Goal: Navigation & Orientation: Find specific page/section

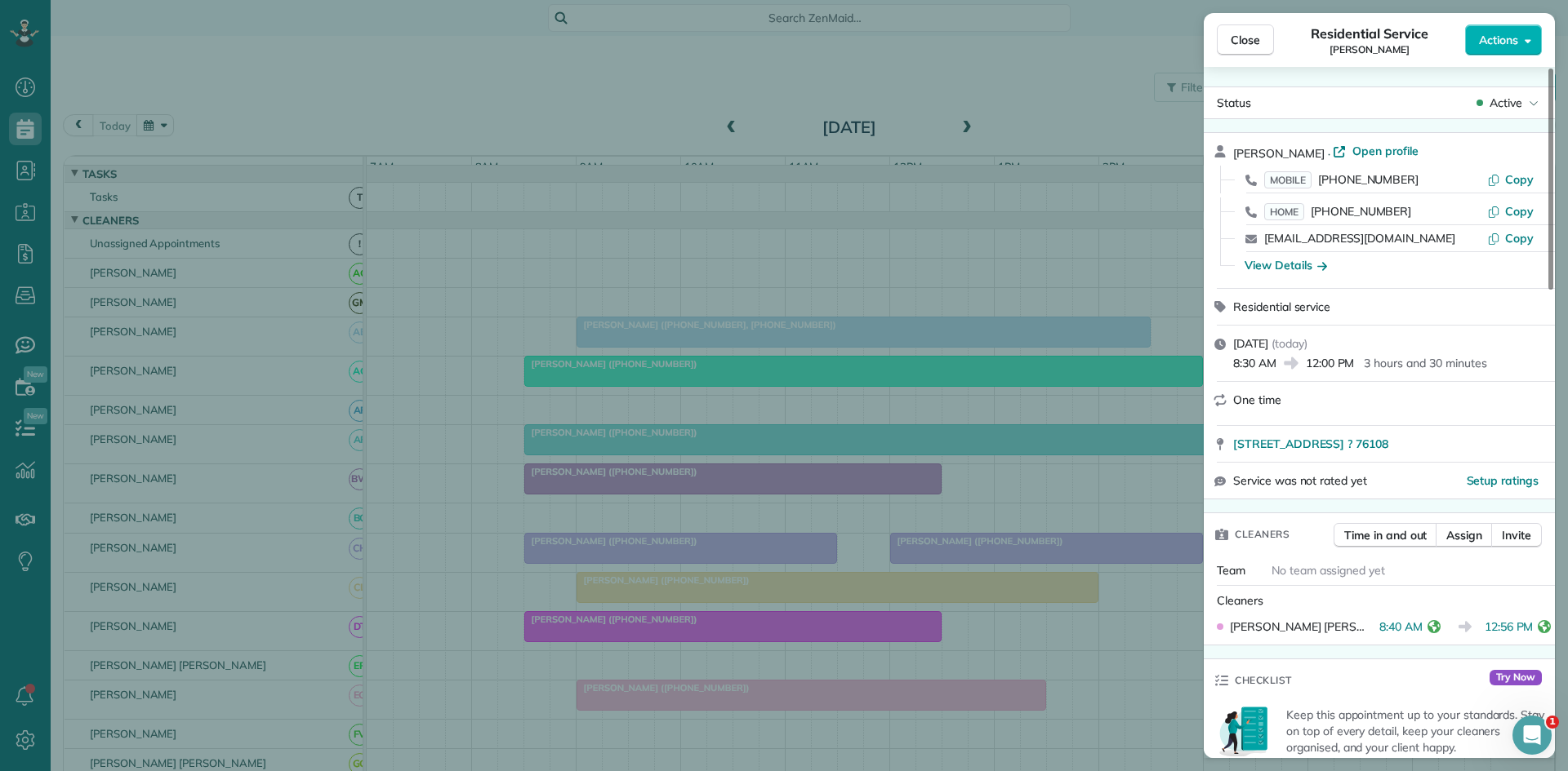
scroll to position [817, 0]
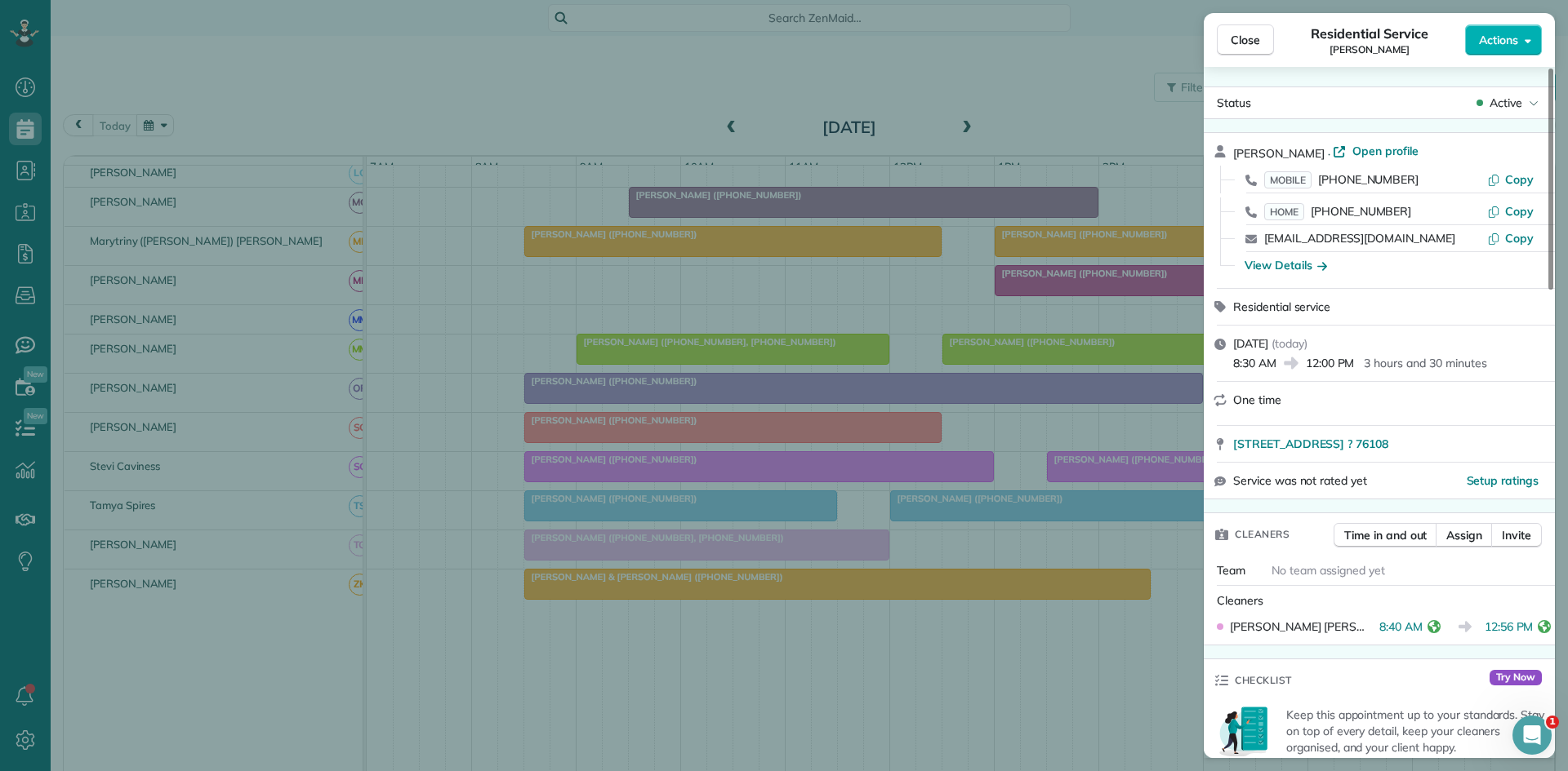
click at [842, 252] on div "Close Residential Service [PERSON_NAME] Actions Status Active [PERSON_NAME] · O…" at bounding box center [784, 385] width 1568 height 771
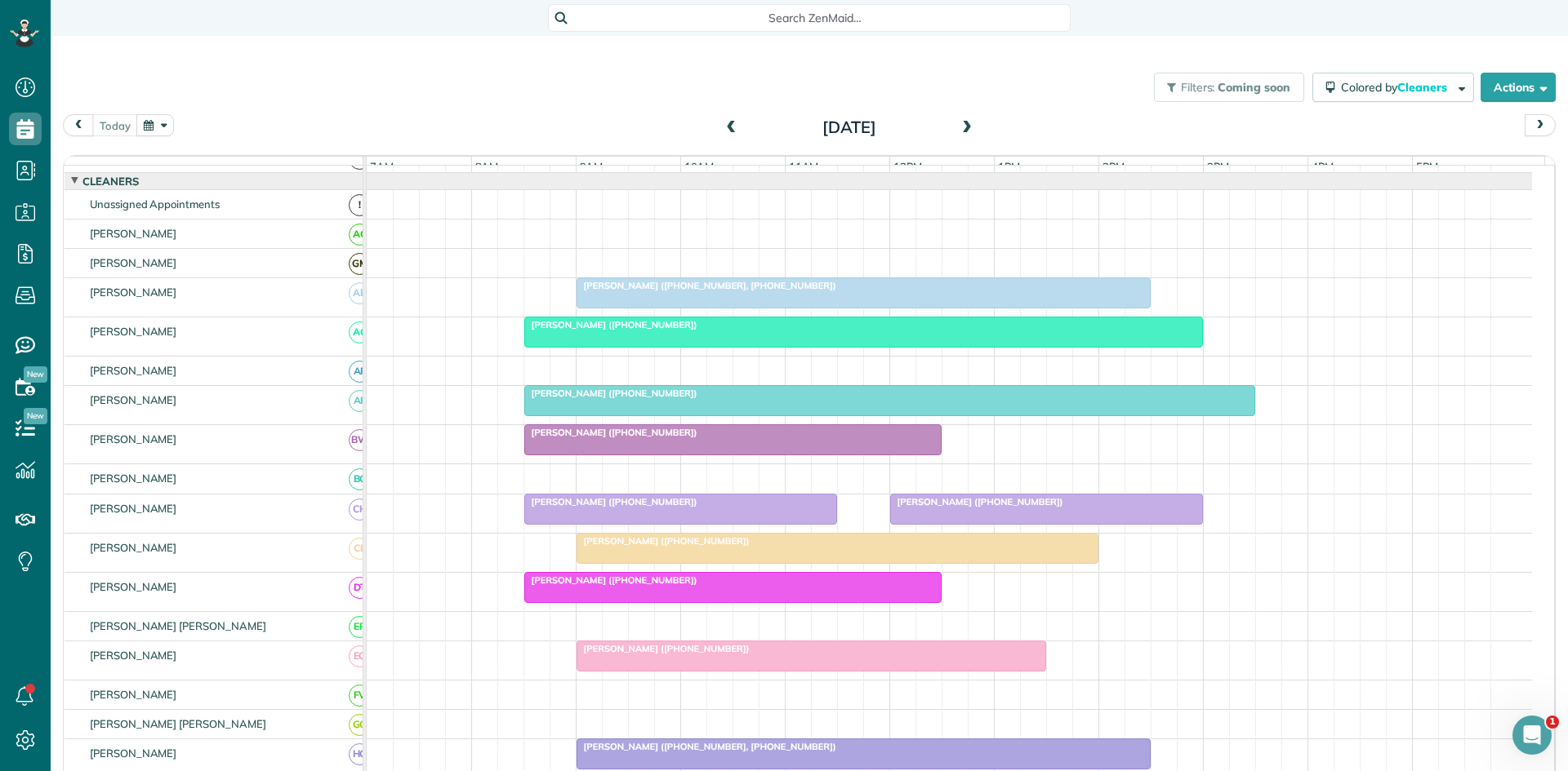
click at [559, 347] on div at bounding box center [863, 332] width 677 height 30
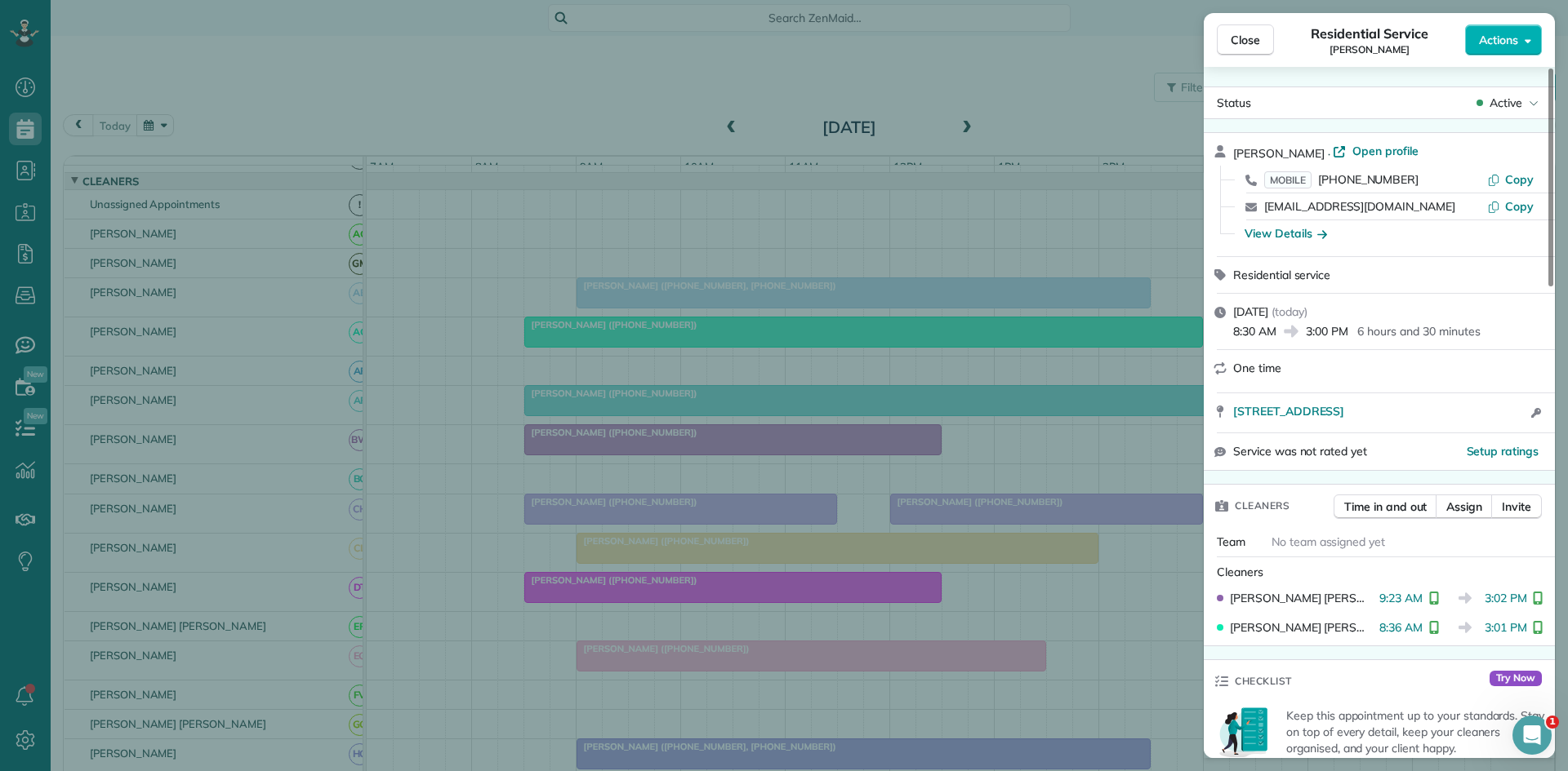
click at [611, 363] on div "Close Residential Service [PERSON_NAME] Actions Status Active [PERSON_NAME] · O…" at bounding box center [784, 385] width 1568 height 771
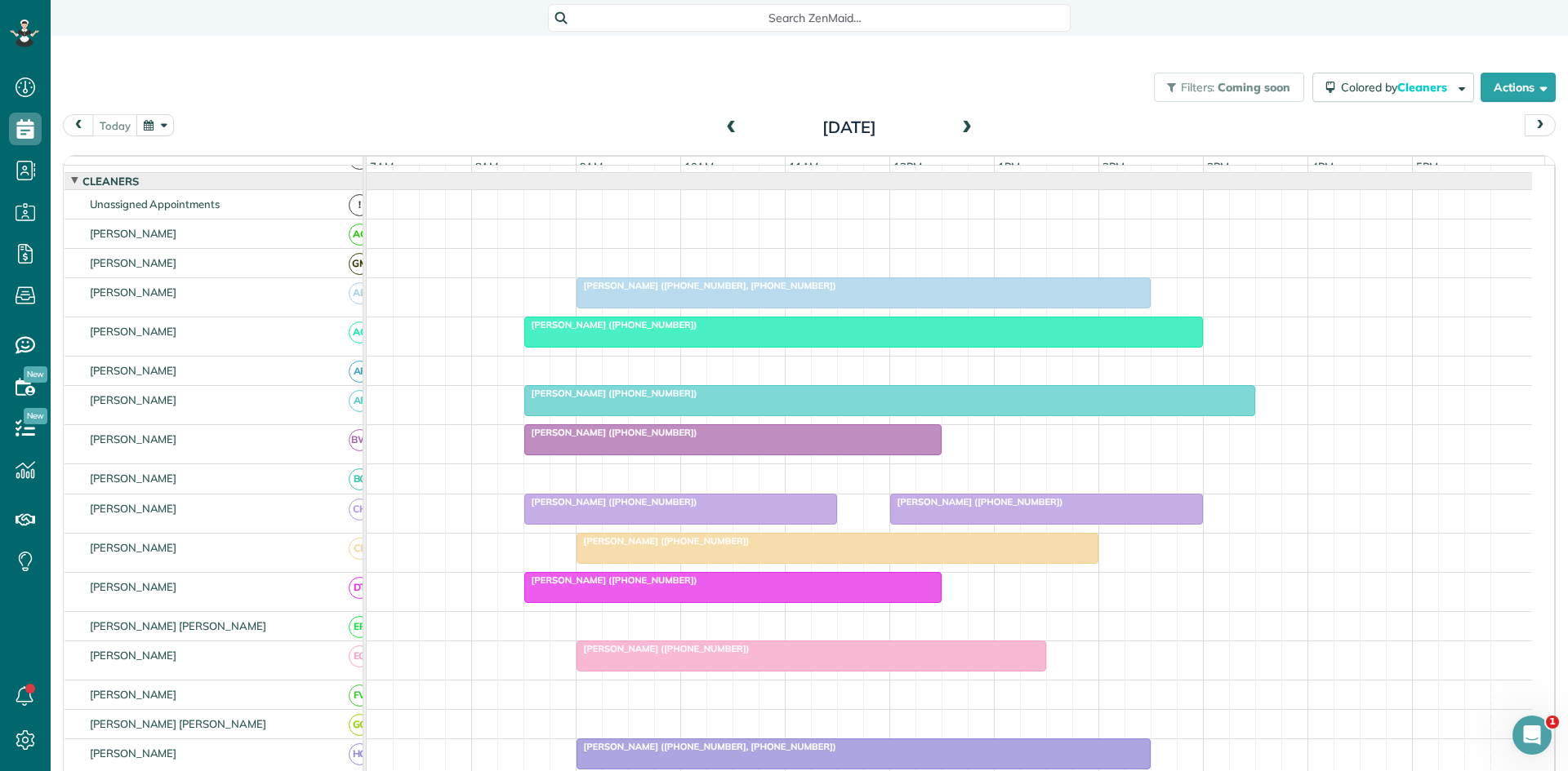
click at [608, 416] on div at bounding box center [889, 401] width 729 height 30
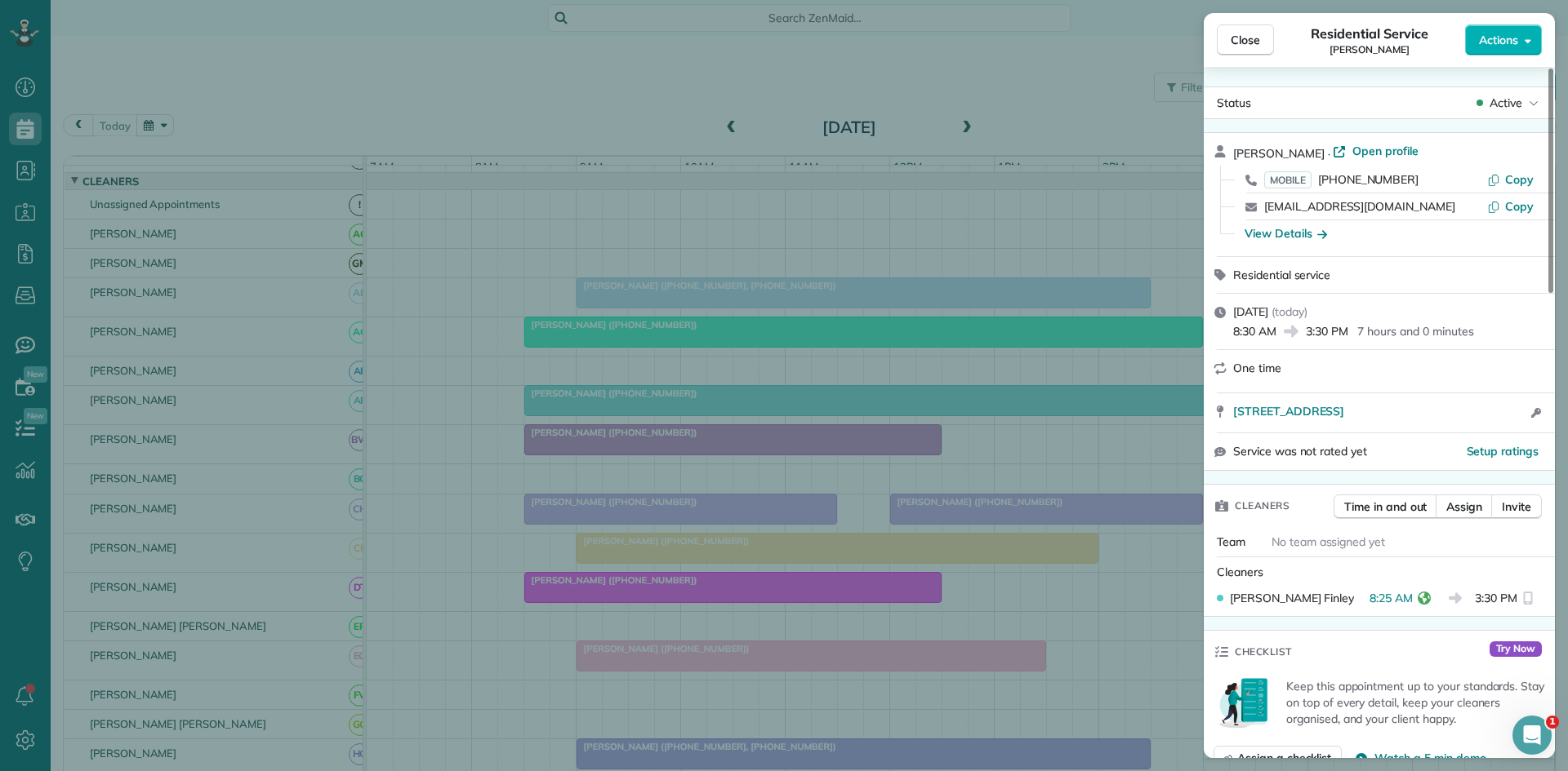
click at [641, 414] on div "Close Residential Service [PERSON_NAME] Actions Status Active [PERSON_NAME] · O…" at bounding box center [784, 385] width 1568 height 771
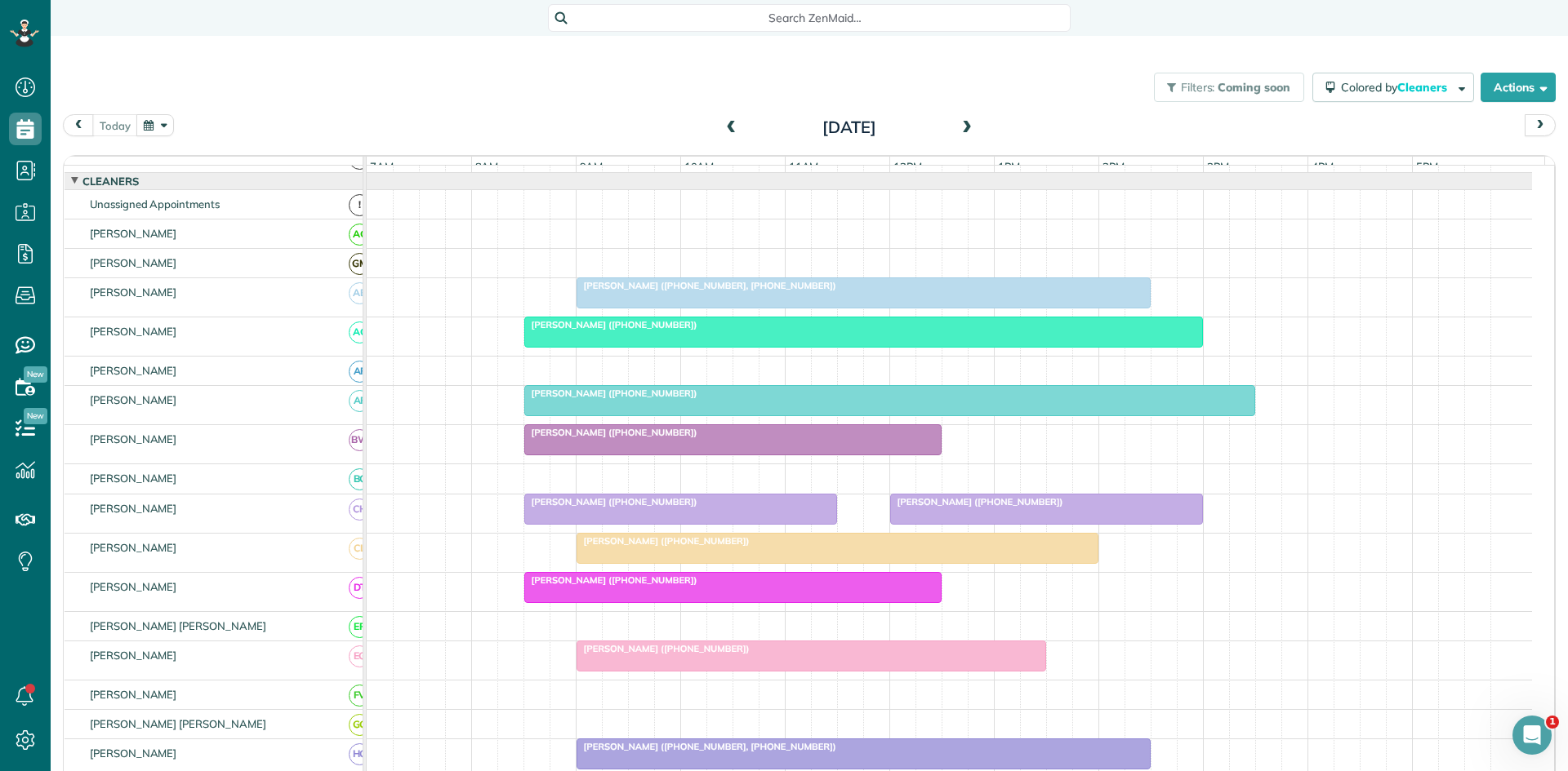
click at [916, 508] on span "[PERSON_NAME] ([PHONE_NUMBER])" at bounding box center [976, 502] width 175 height 11
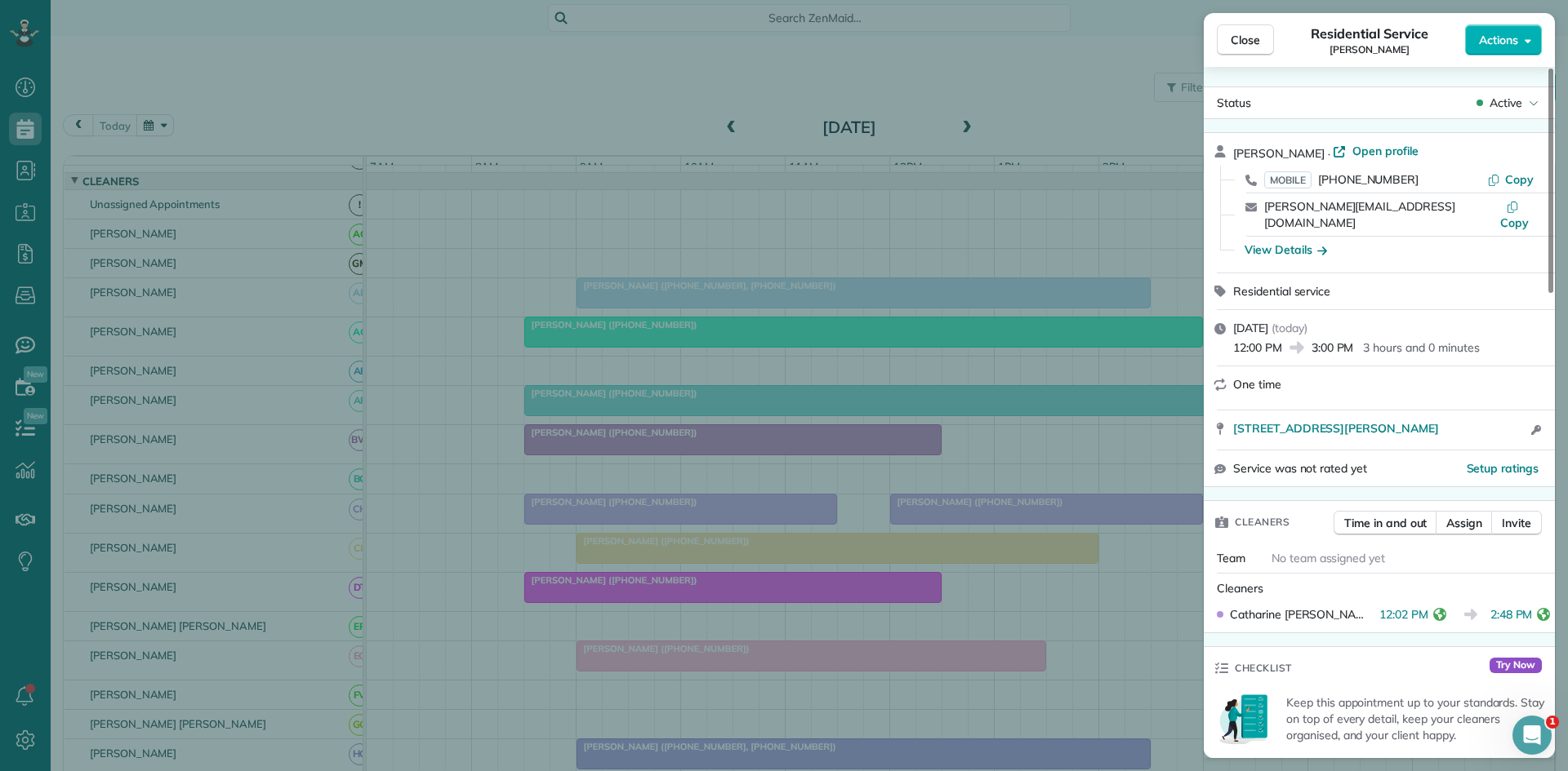
click at [720, 452] on div "Close Residential Service [PERSON_NAME] Actions Status Active [PERSON_NAME] · O…" at bounding box center [784, 385] width 1568 height 771
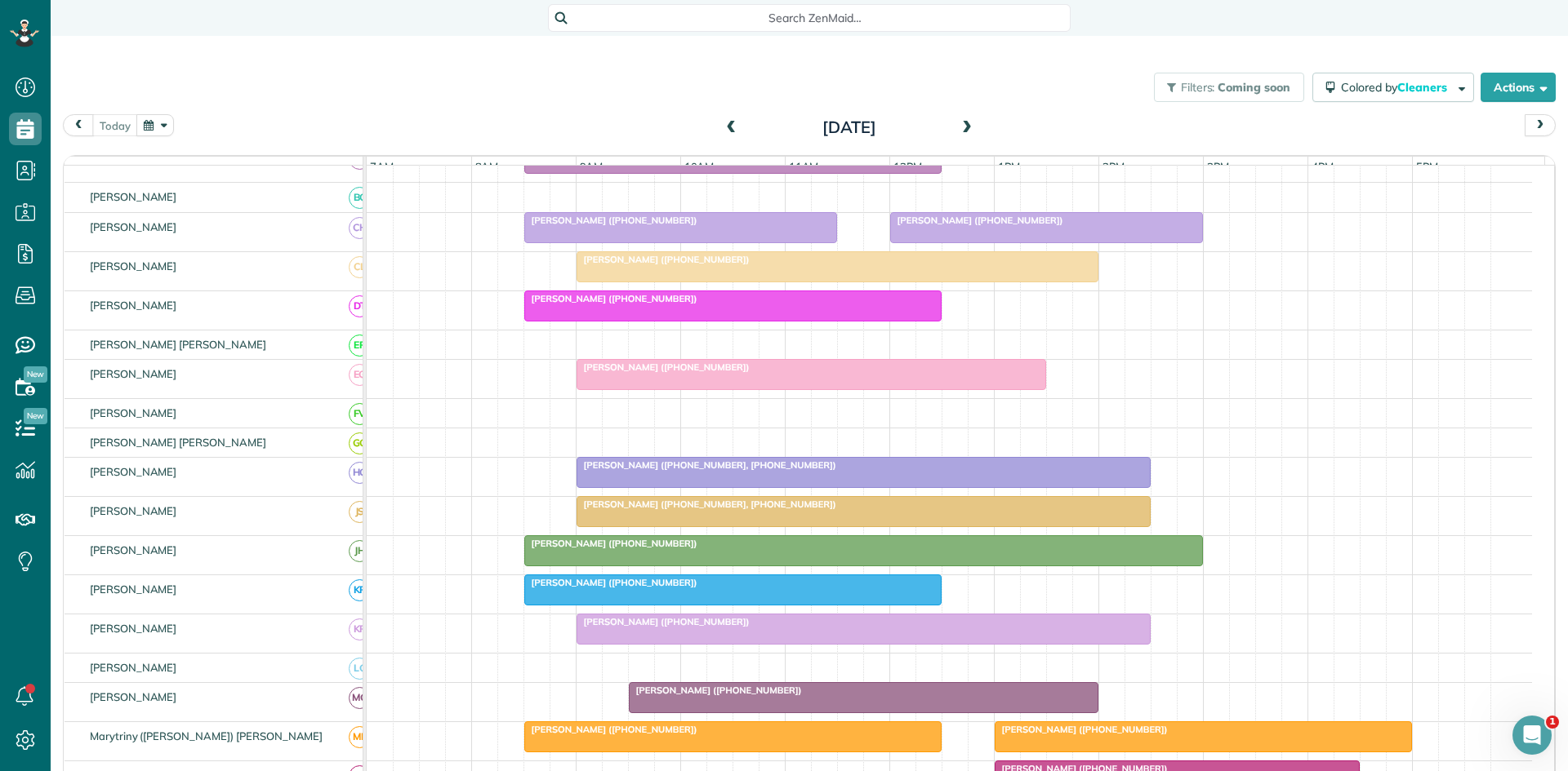
scroll to position [344, 0]
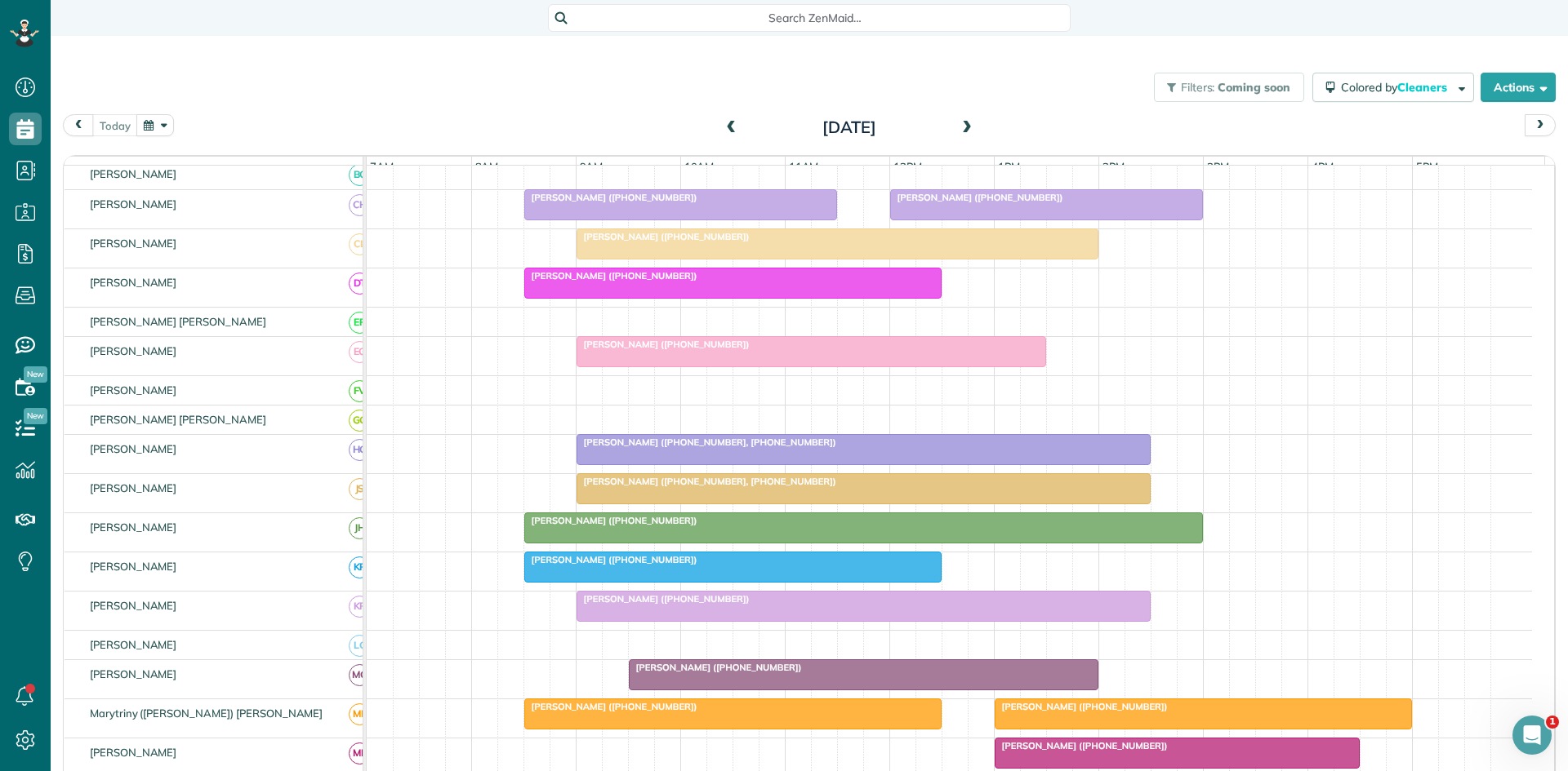
click at [669, 621] on div at bounding box center [863, 607] width 572 height 30
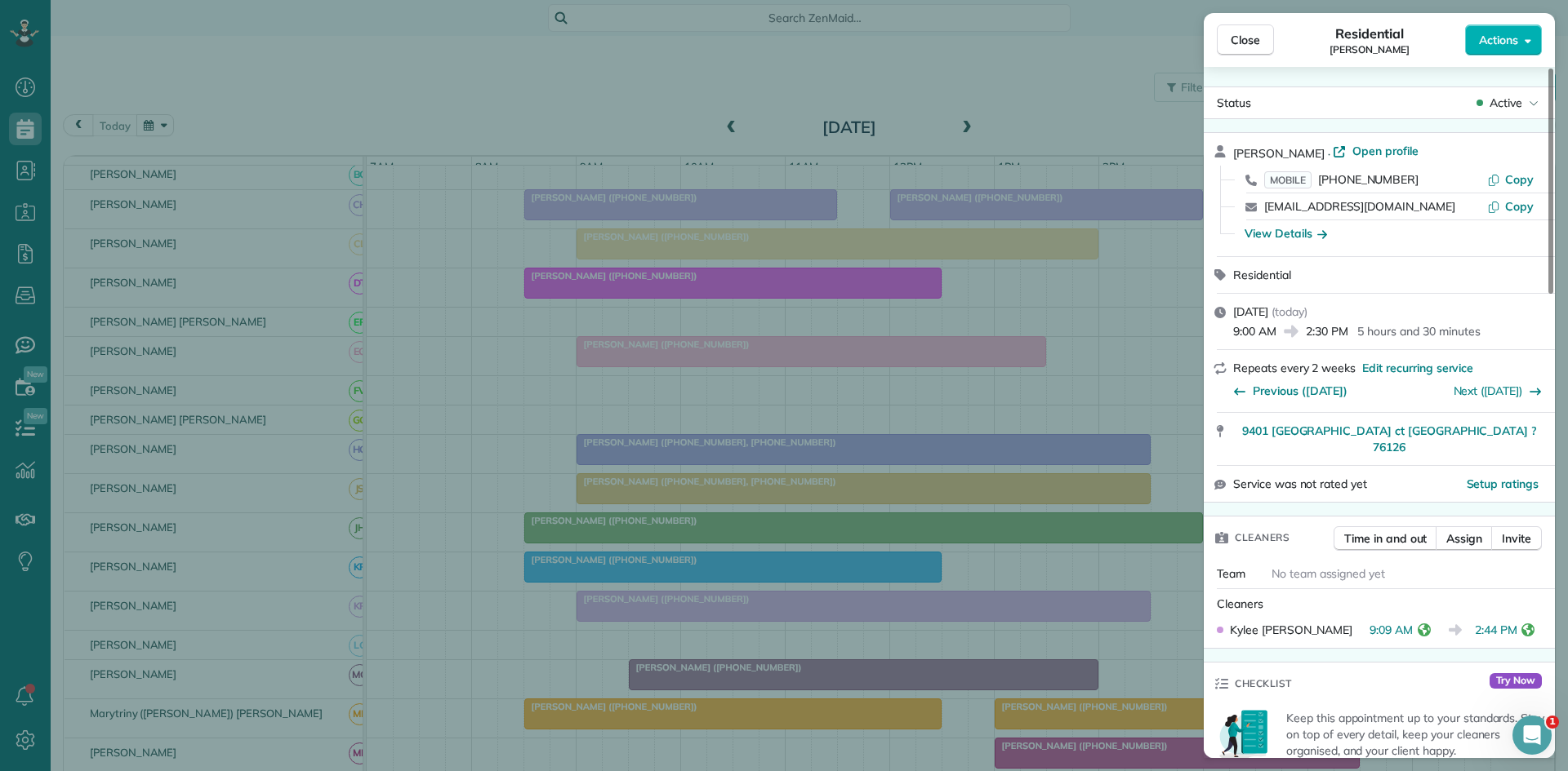
drag, startPoint x: 548, startPoint y: 382, endPoint x: 897, endPoint y: 571, distance: 396.9
click at [897, 571] on div "Close Residential [PERSON_NAME] Actions Status Active [PERSON_NAME] · Open prof…" at bounding box center [784, 385] width 1568 height 771
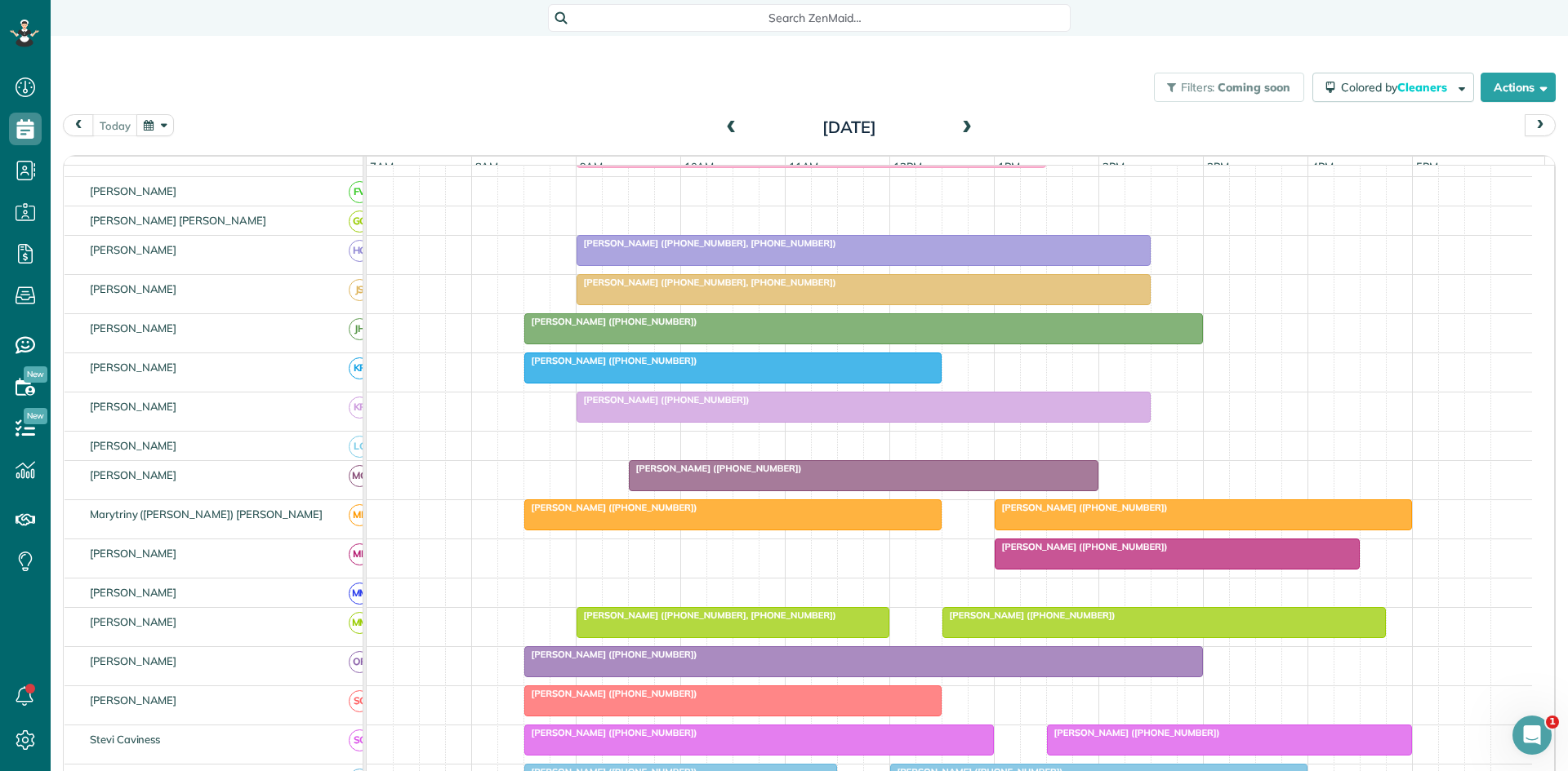
click at [1110, 513] on span "[PERSON_NAME] ([PHONE_NUMBER])" at bounding box center [1081, 507] width 175 height 11
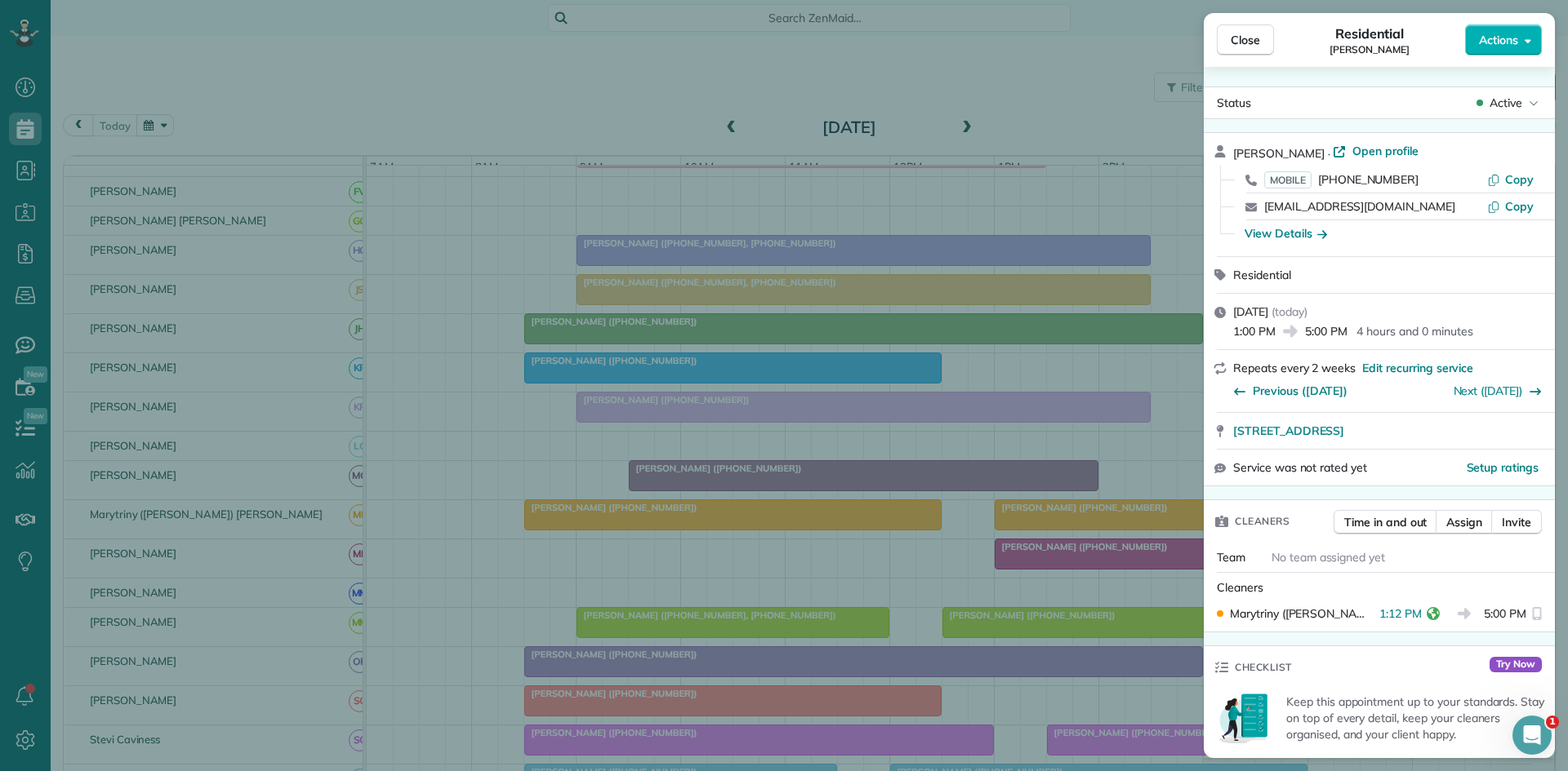
drag, startPoint x: 1110, startPoint y: 524, endPoint x: 1056, endPoint y: 527, distance: 54.1
click at [1056, 527] on div "Close Residential [PERSON_NAME] Actions Status Active [PERSON_NAME] · Open prof…" at bounding box center [784, 385] width 1568 height 771
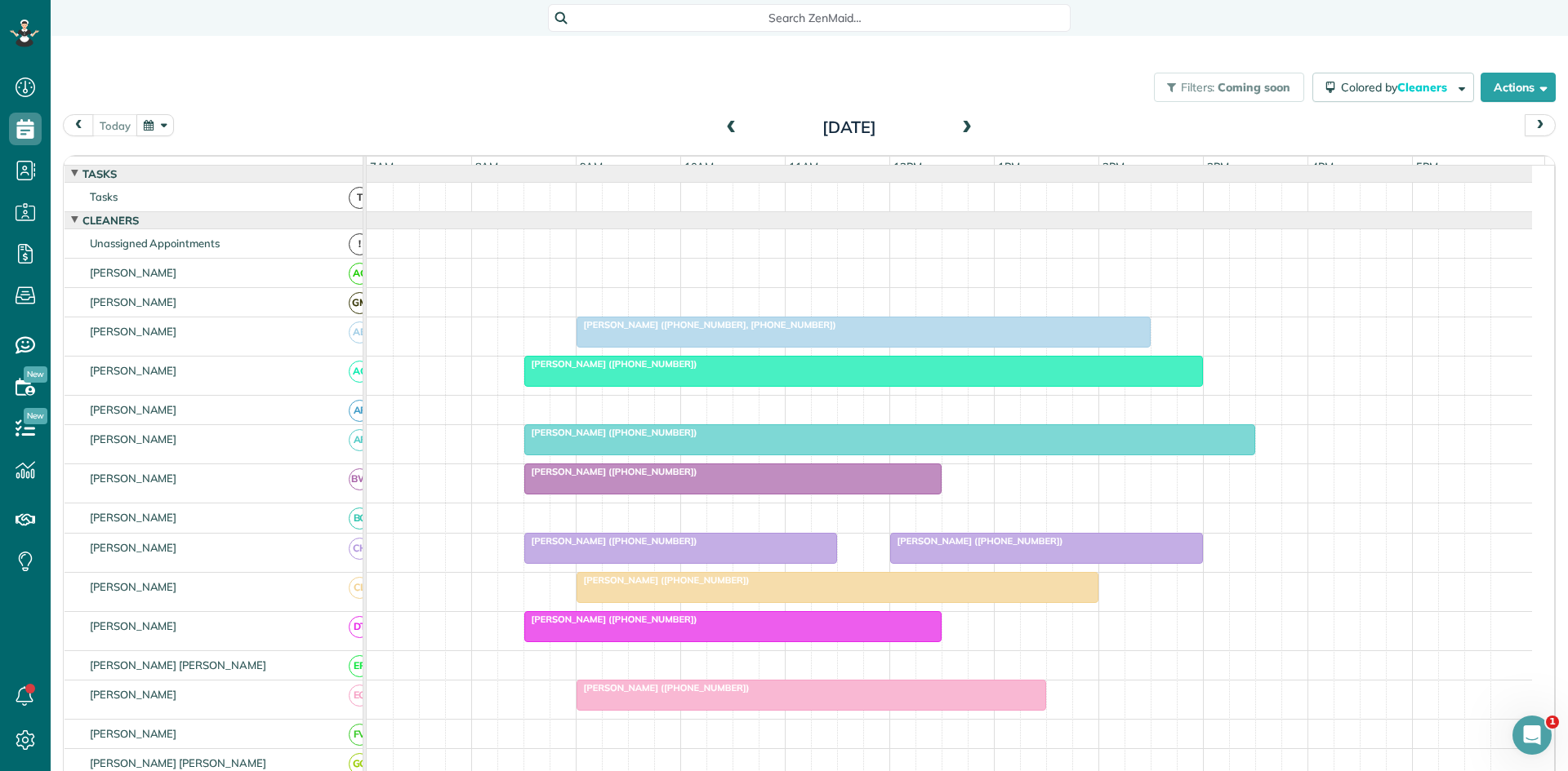
click at [687, 439] on div "[PERSON_NAME] ([PHONE_NUMBER])" at bounding box center [890, 432] width 721 height 11
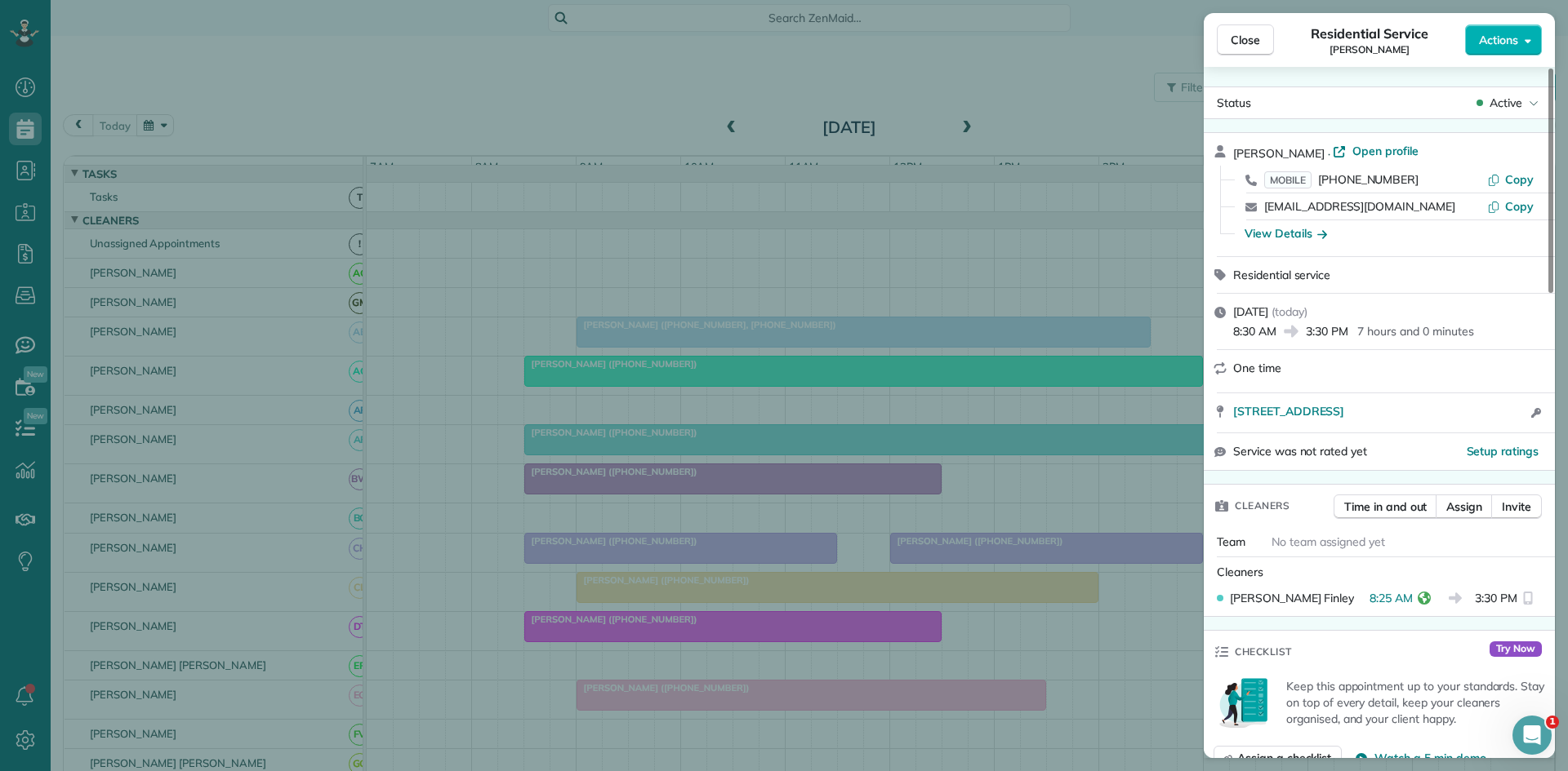
click at [833, 425] on div "Close Residential Service [PERSON_NAME] Actions Status Active [PERSON_NAME] · O…" at bounding box center [784, 385] width 1568 height 771
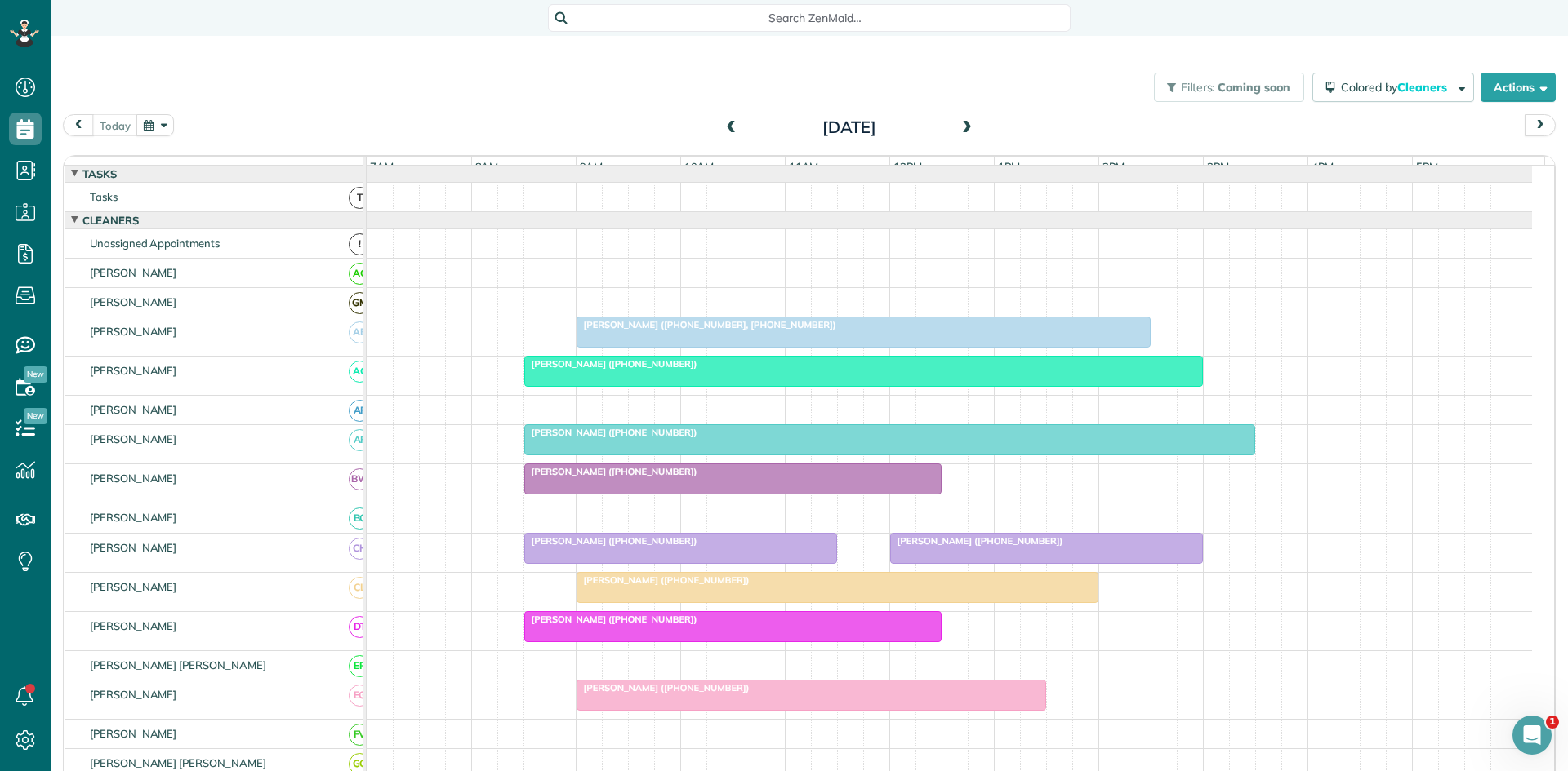
click at [818, 384] on div at bounding box center [863, 372] width 677 height 30
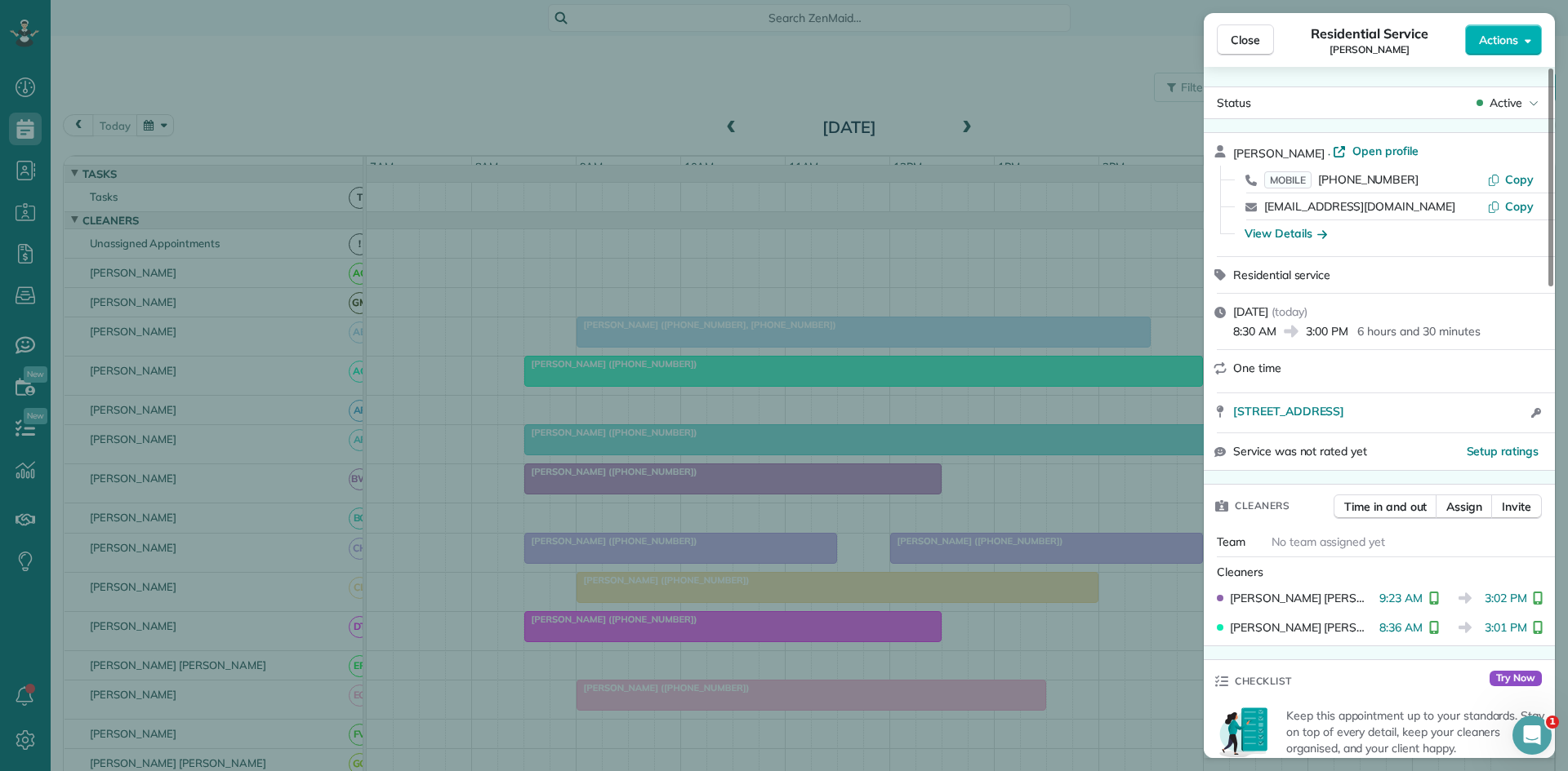
click at [883, 422] on div "Close Residential Service [PERSON_NAME] Actions Status Active [PERSON_NAME] · O…" at bounding box center [784, 385] width 1568 height 771
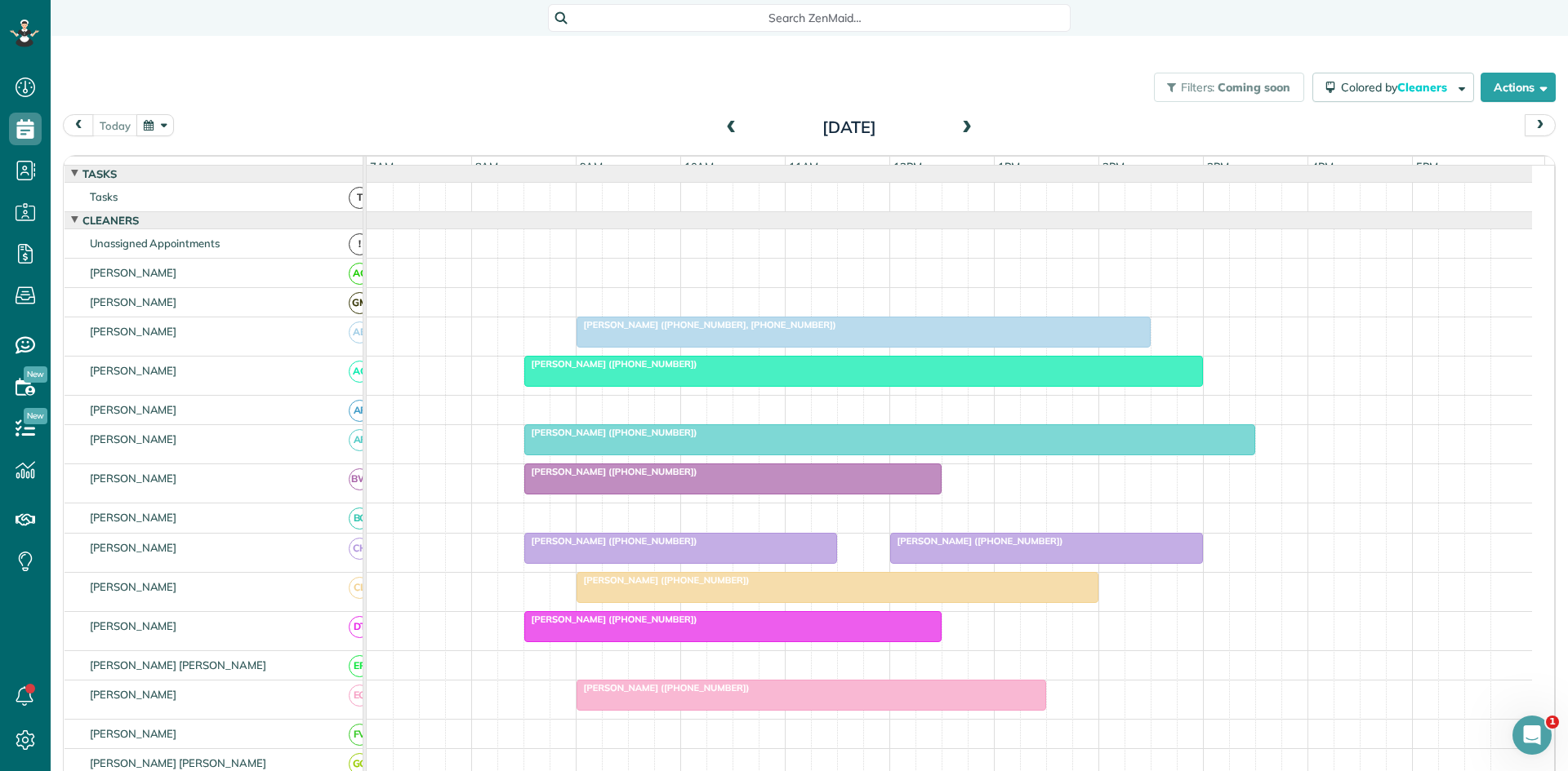
click at [1006, 386] on div at bounding box center [863, 372] width 677 height 30
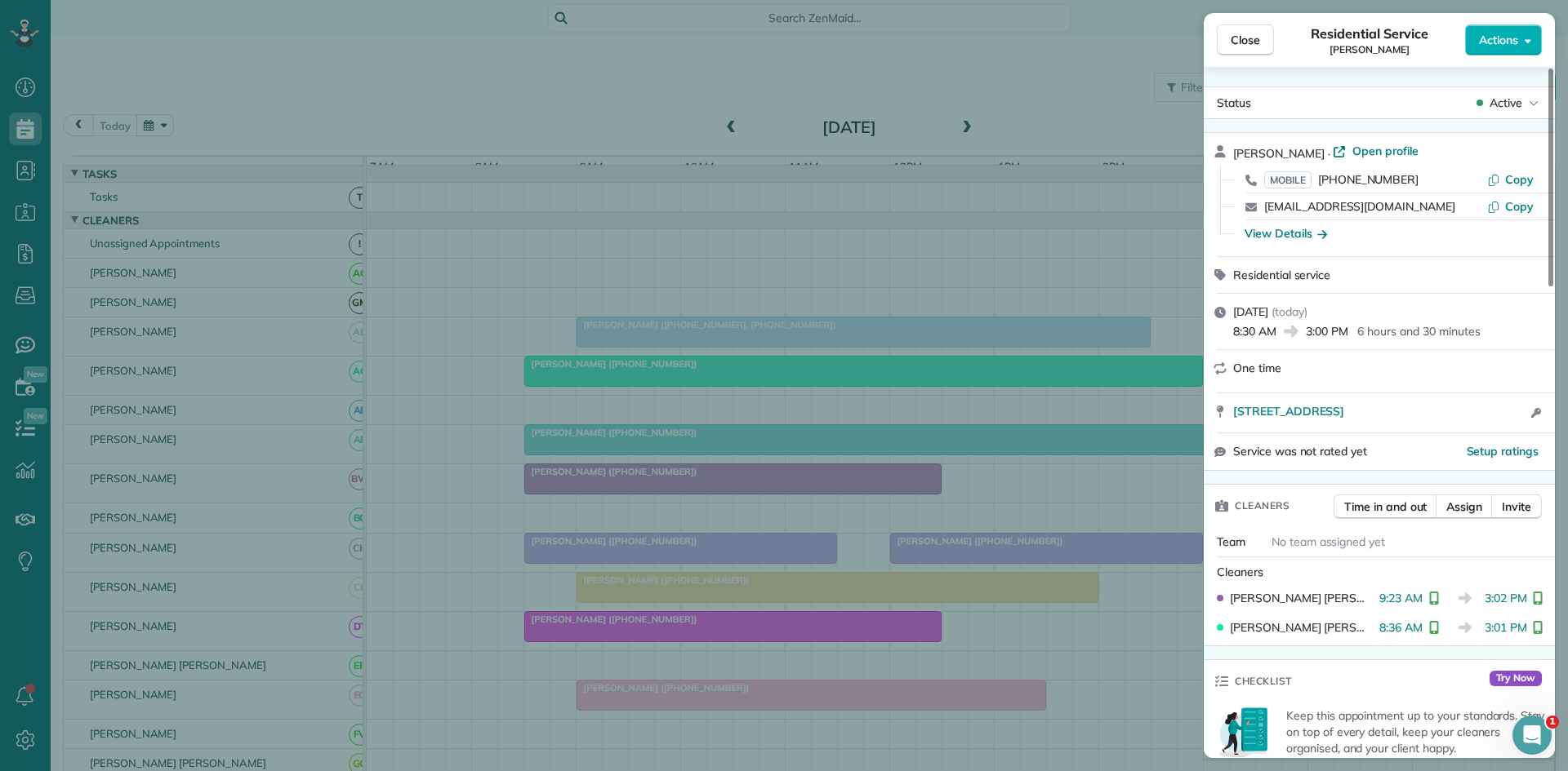
click at [1029, 381] on div "Close Residential Service [PERSON_NAME] Actions Status Active [PERSON_NAME] · O…" at bounding box center [784, 385] width 1568 height 771
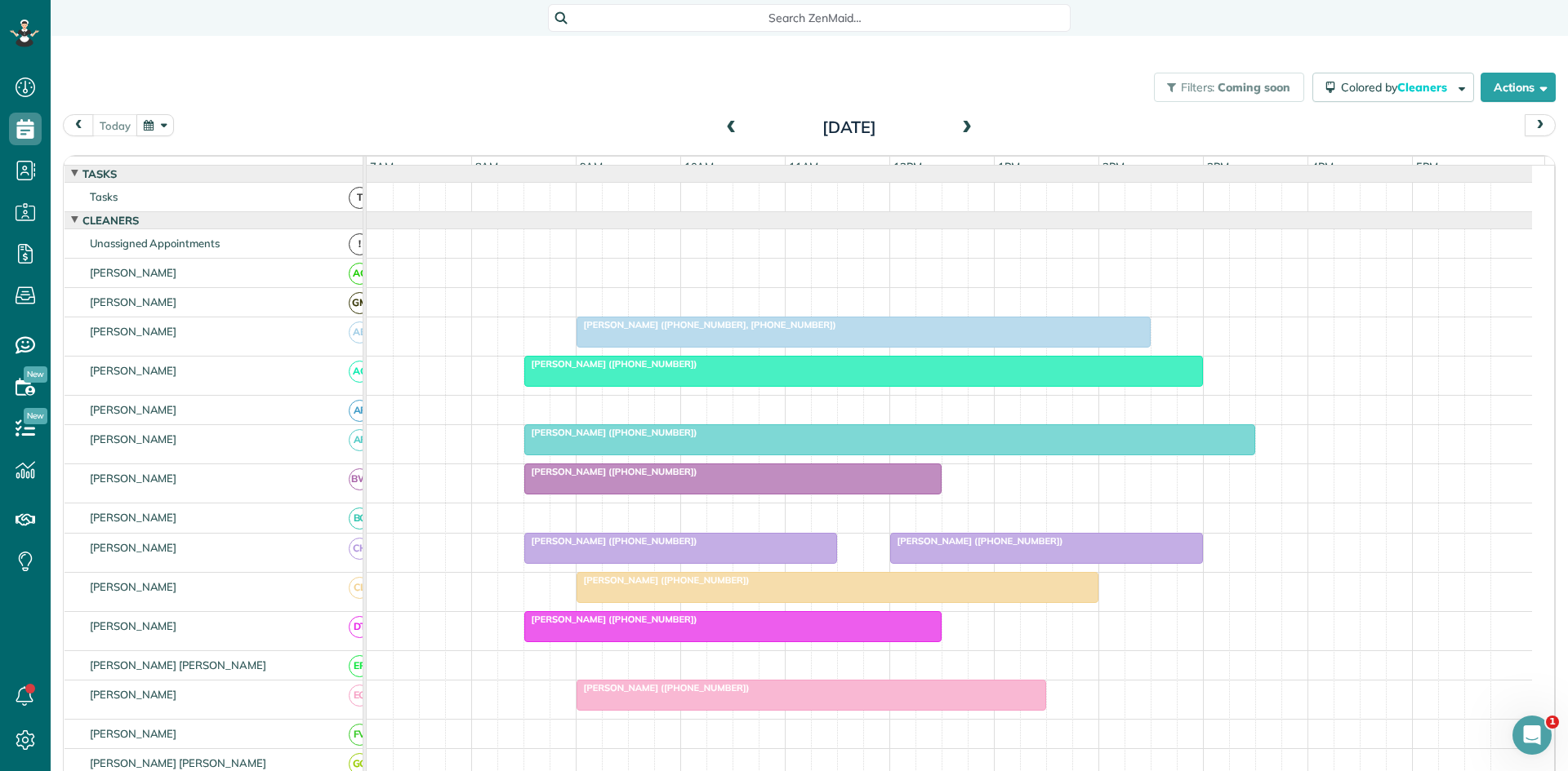
click at [958, 138] on span at bounding box center [967, 128] width 18 height 25
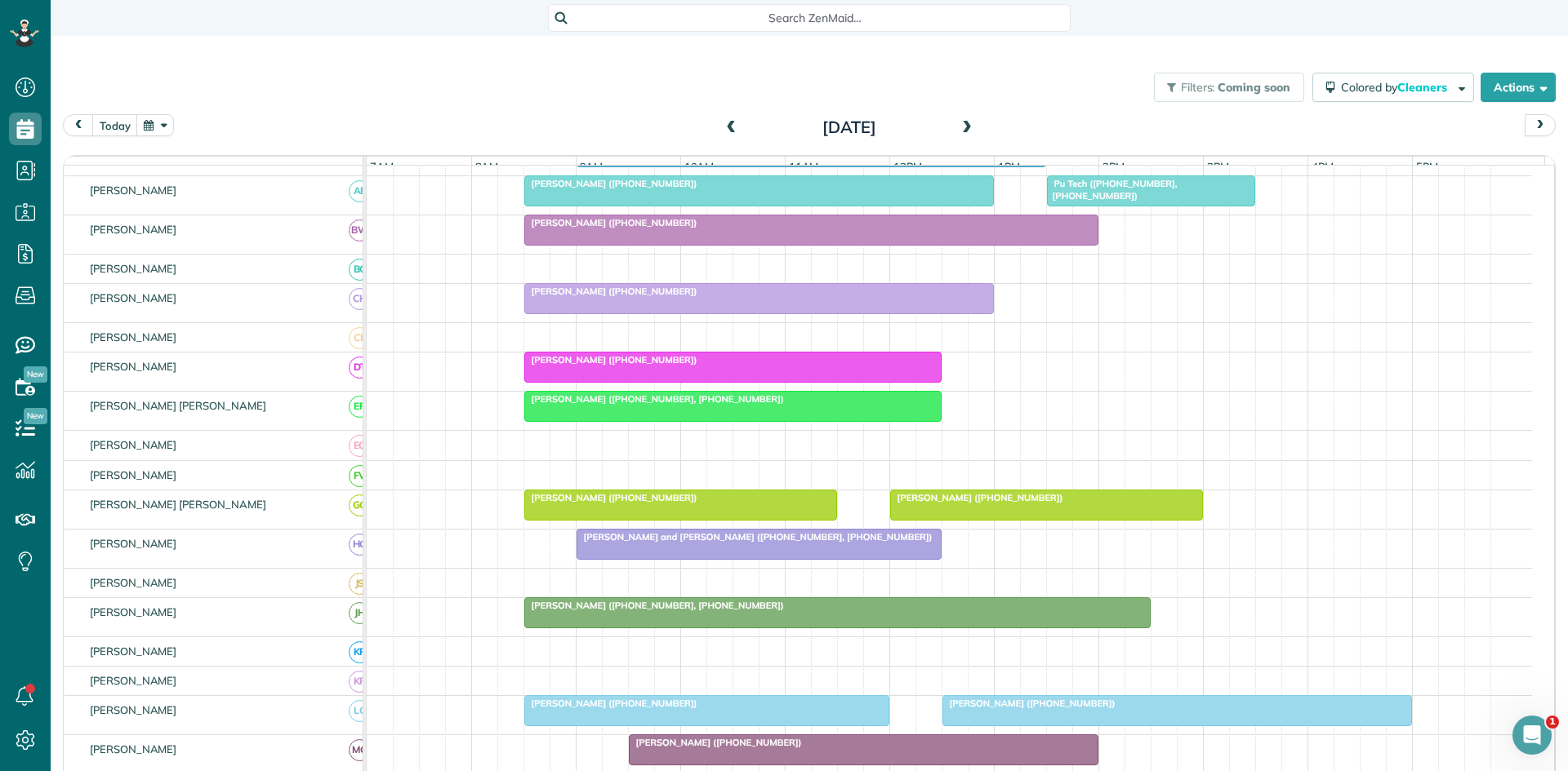
scroll to position [272, 0]
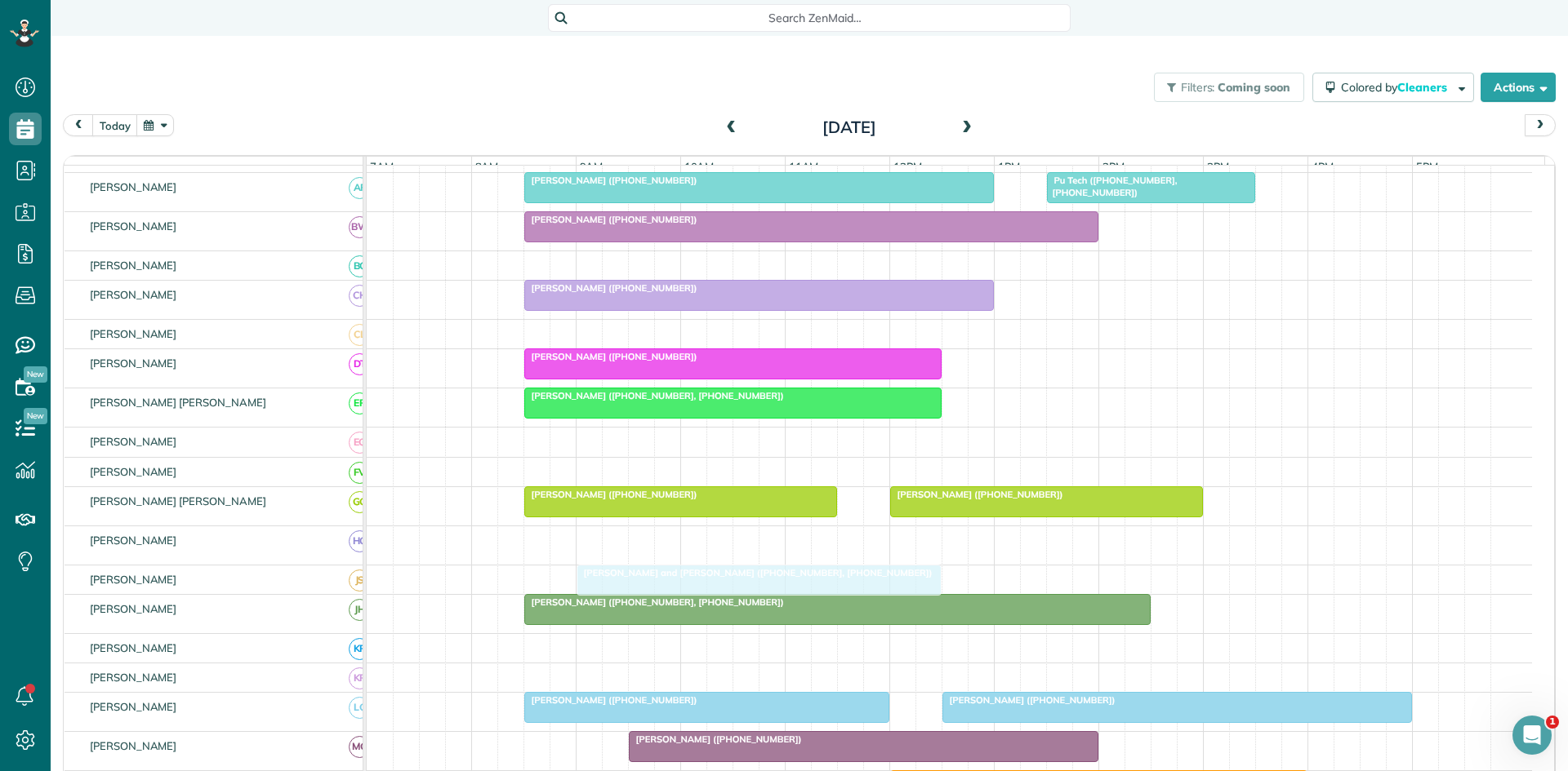
drag, startPoint x: 690, startPoint y: 547, endPoint x: 690, endPoint y: 577, distance: 30.0
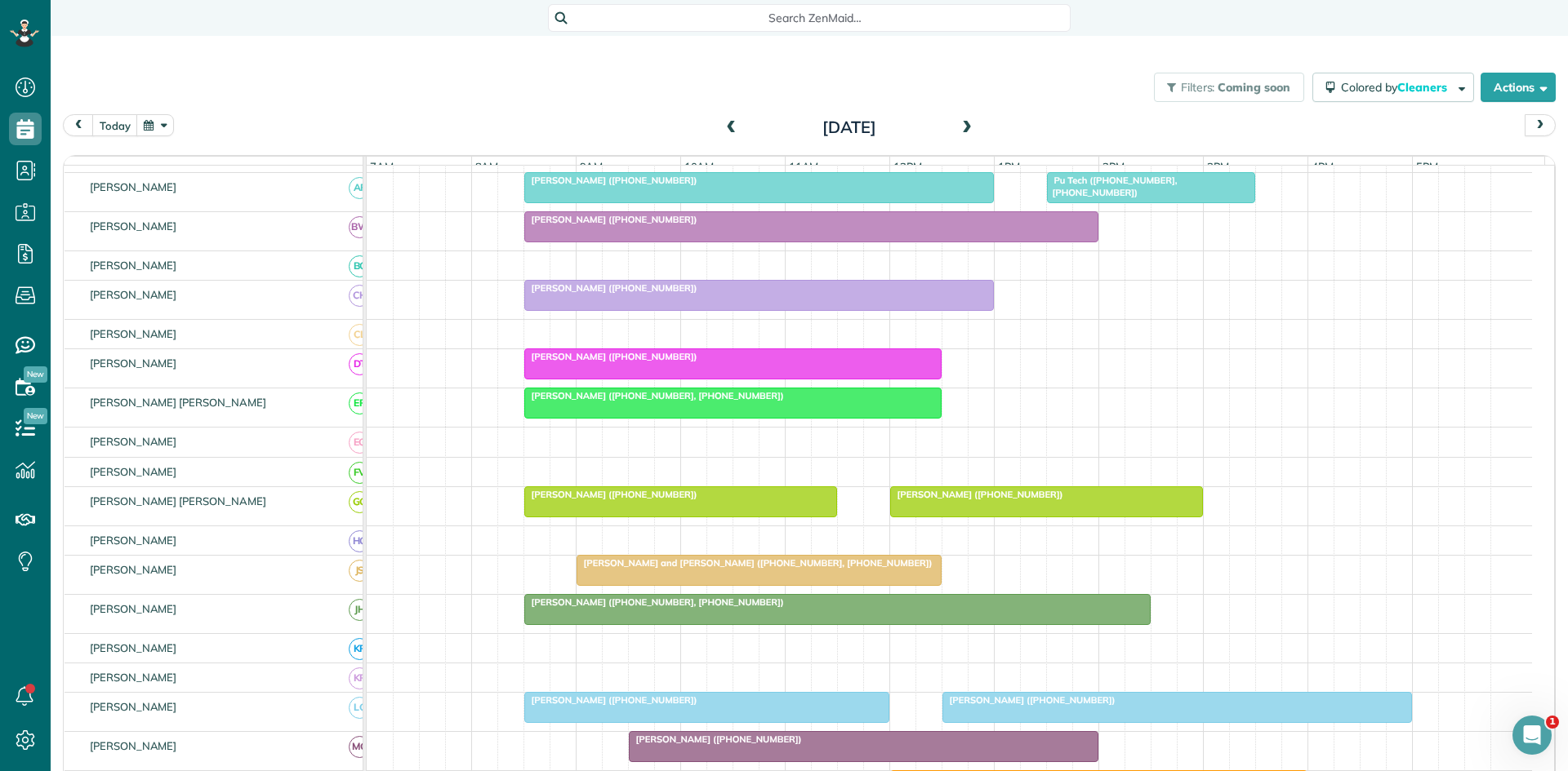
scroll to position [0, 0]
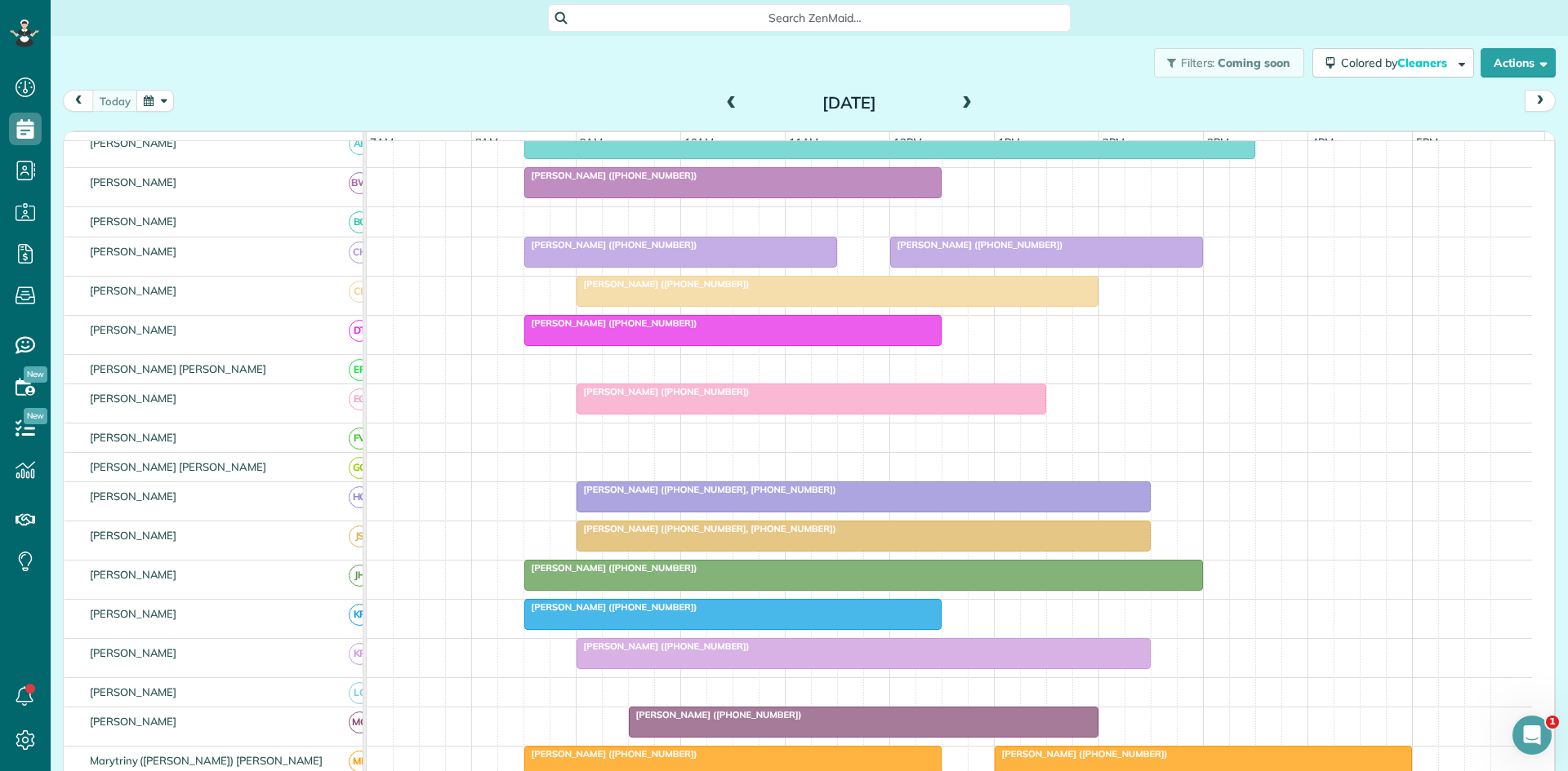
scroll to position [545, 0]
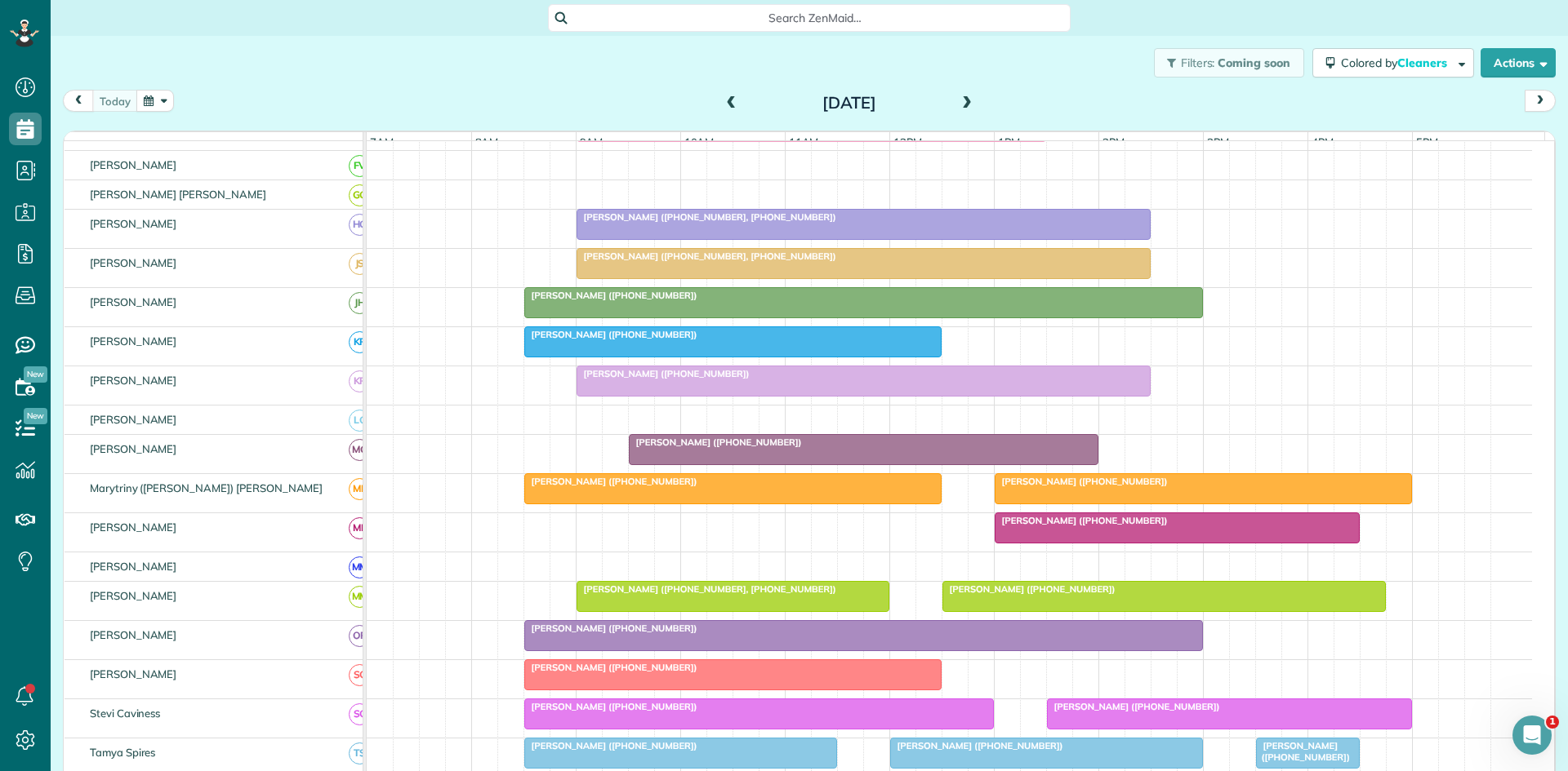
click at [1014, 503] on div at bounding box center [1203, 489] width 416 height 30
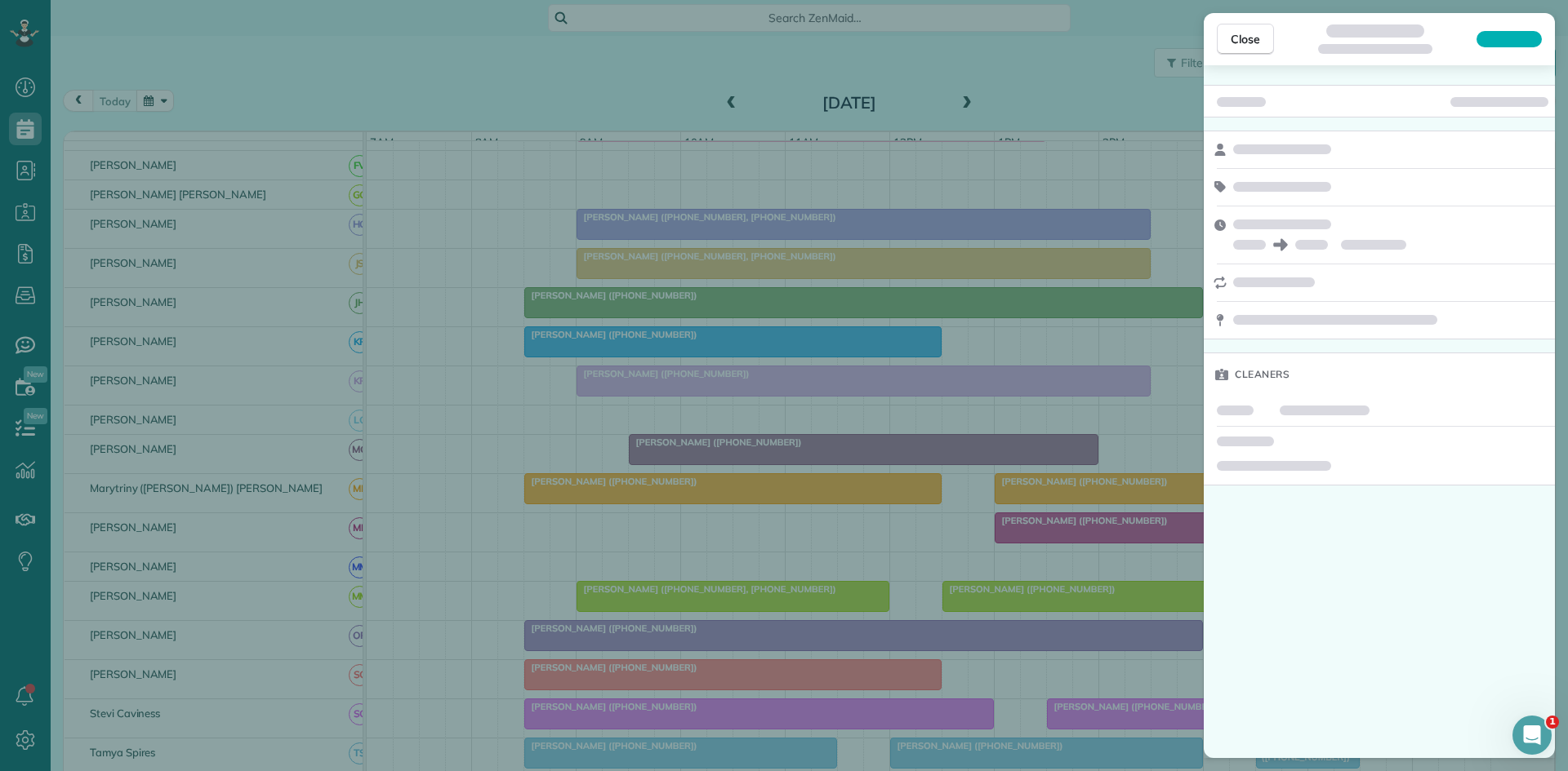
click at [1014, 503] on div "Close Cleaners" at bounding box center [784, 385] width 1568 height 771
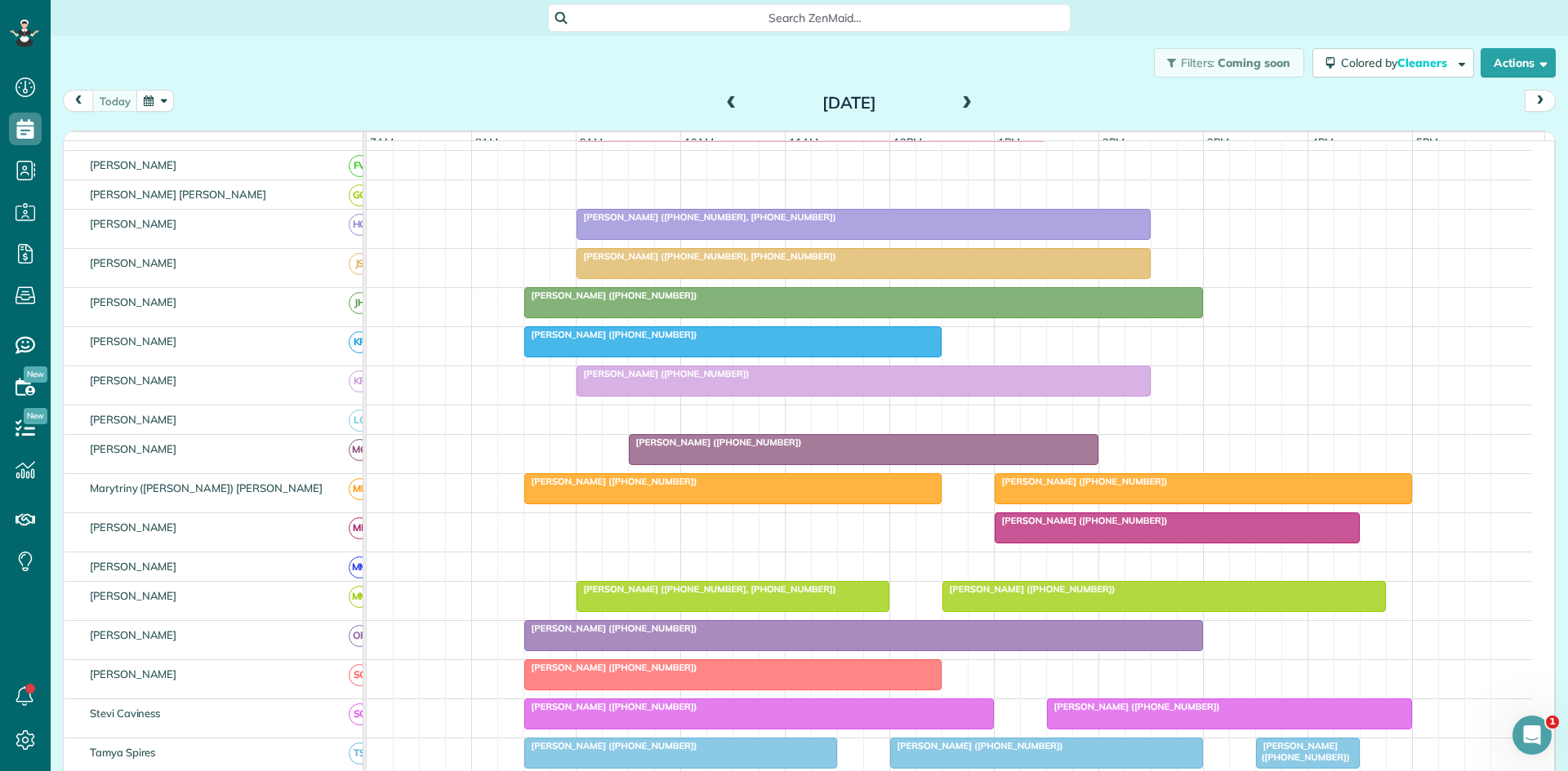
click at [1014, 503] on div at bounding box center [1203, 489] width 416 height 30
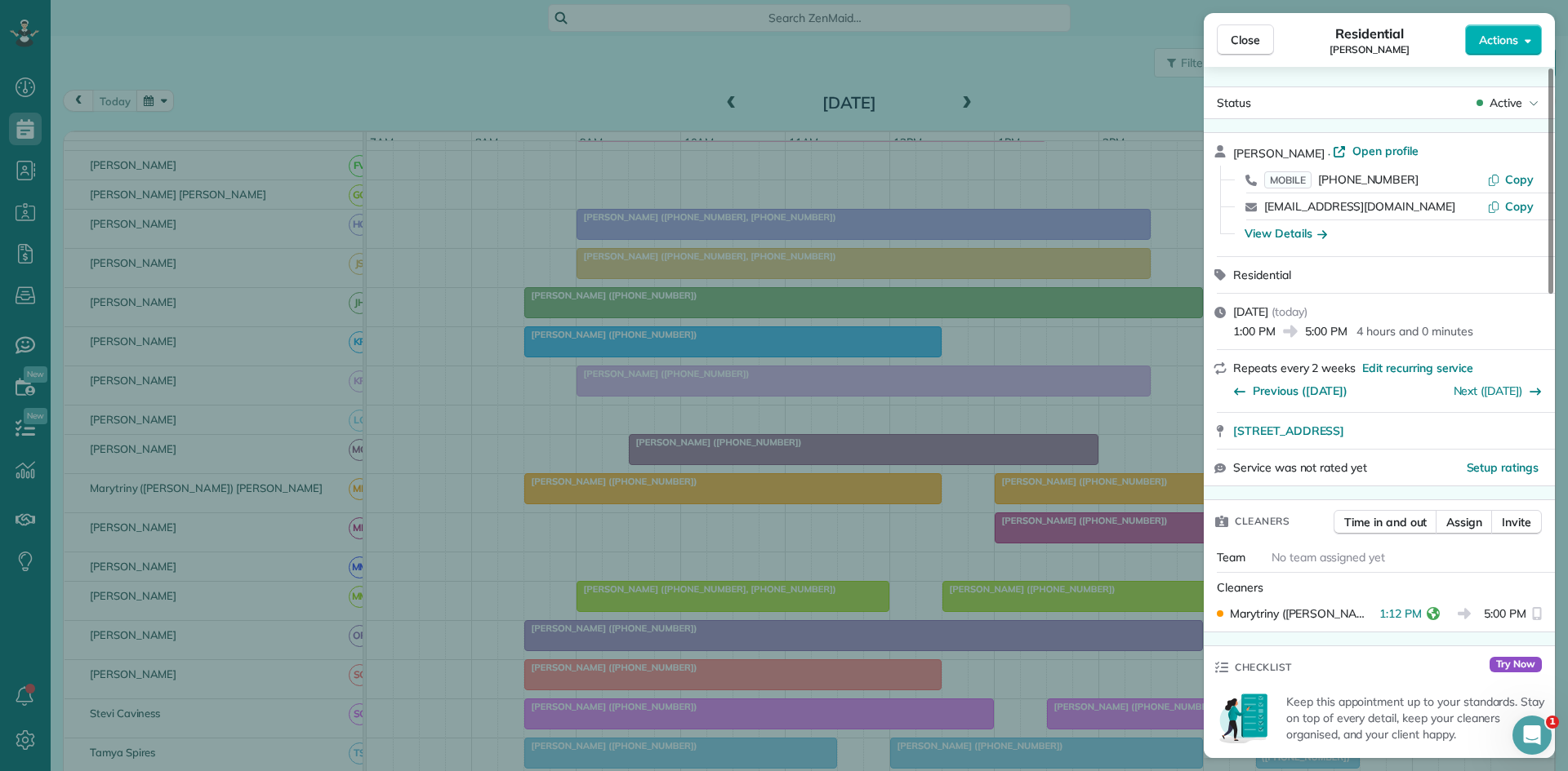
click at [1035, 536] on div "Close Residential [PERSON_NAME] Actions Status Active [PERSON_NAME] · Open prof…" at bounding box center [784, 385] width 1568 height 771
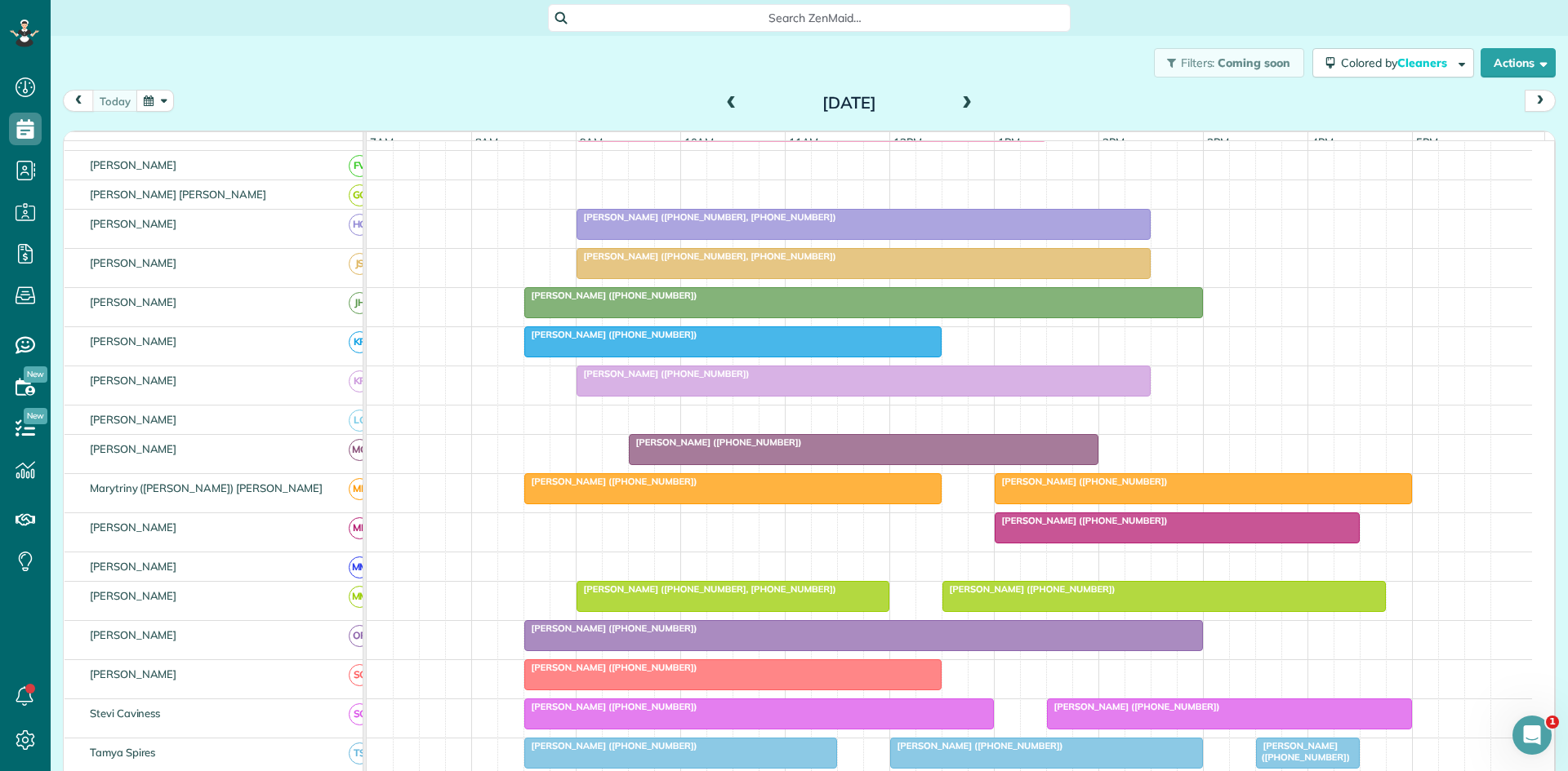
click at [1040, 526] on span "[PERSON_NAME] ([PHONE_NUMBER])" at bounding box center [1081, 520] width 175 height 11
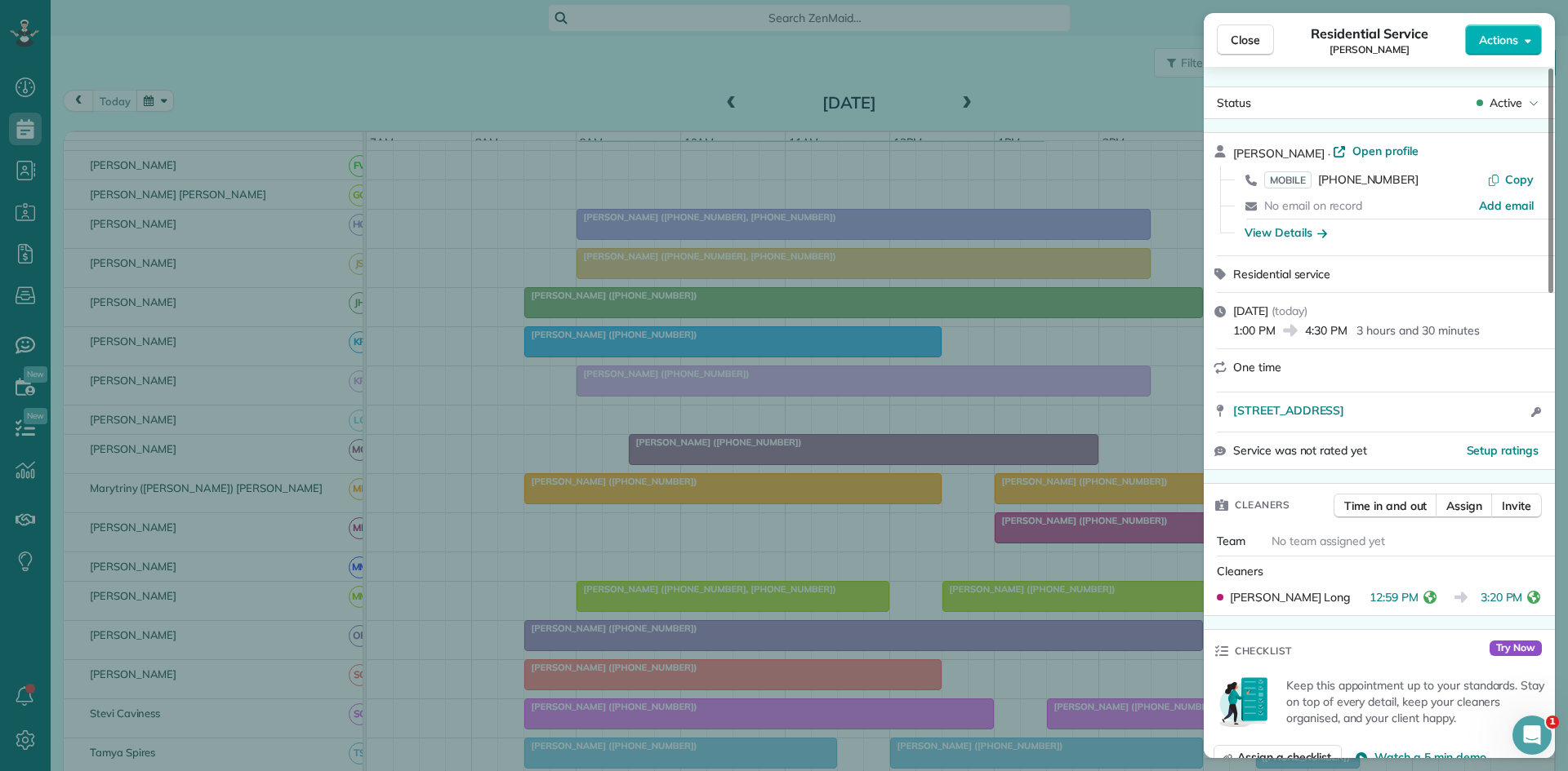
click at [1081, 531] on div "Close Residential Service Rajiv Gardas Actions Status Active Rajiv Gardas · Ope…" at bounding box center [784, 385] width 1568 height 771
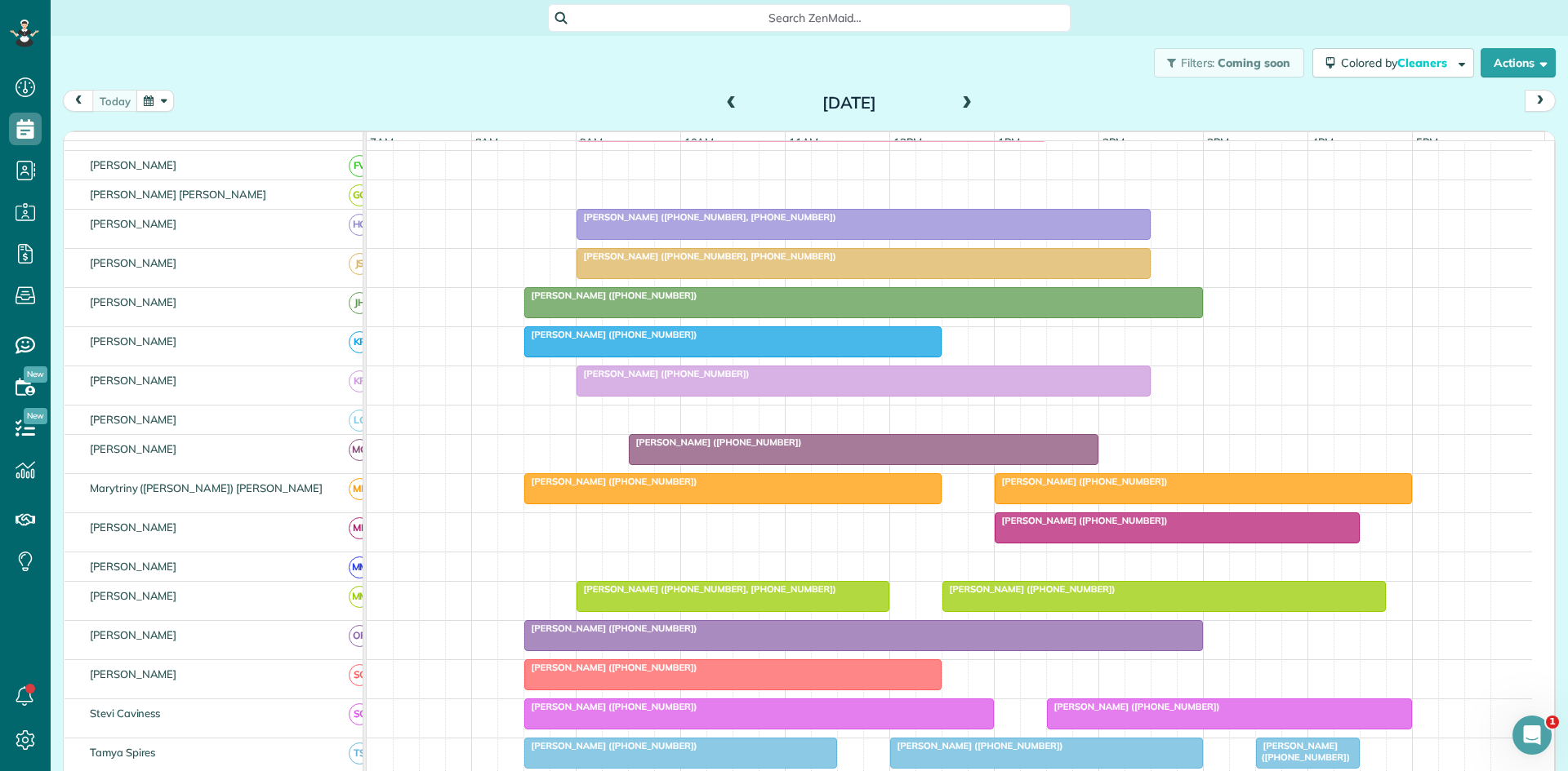
click at [978, 609] on div at bounding box center [1163, 597] width 441 height 30
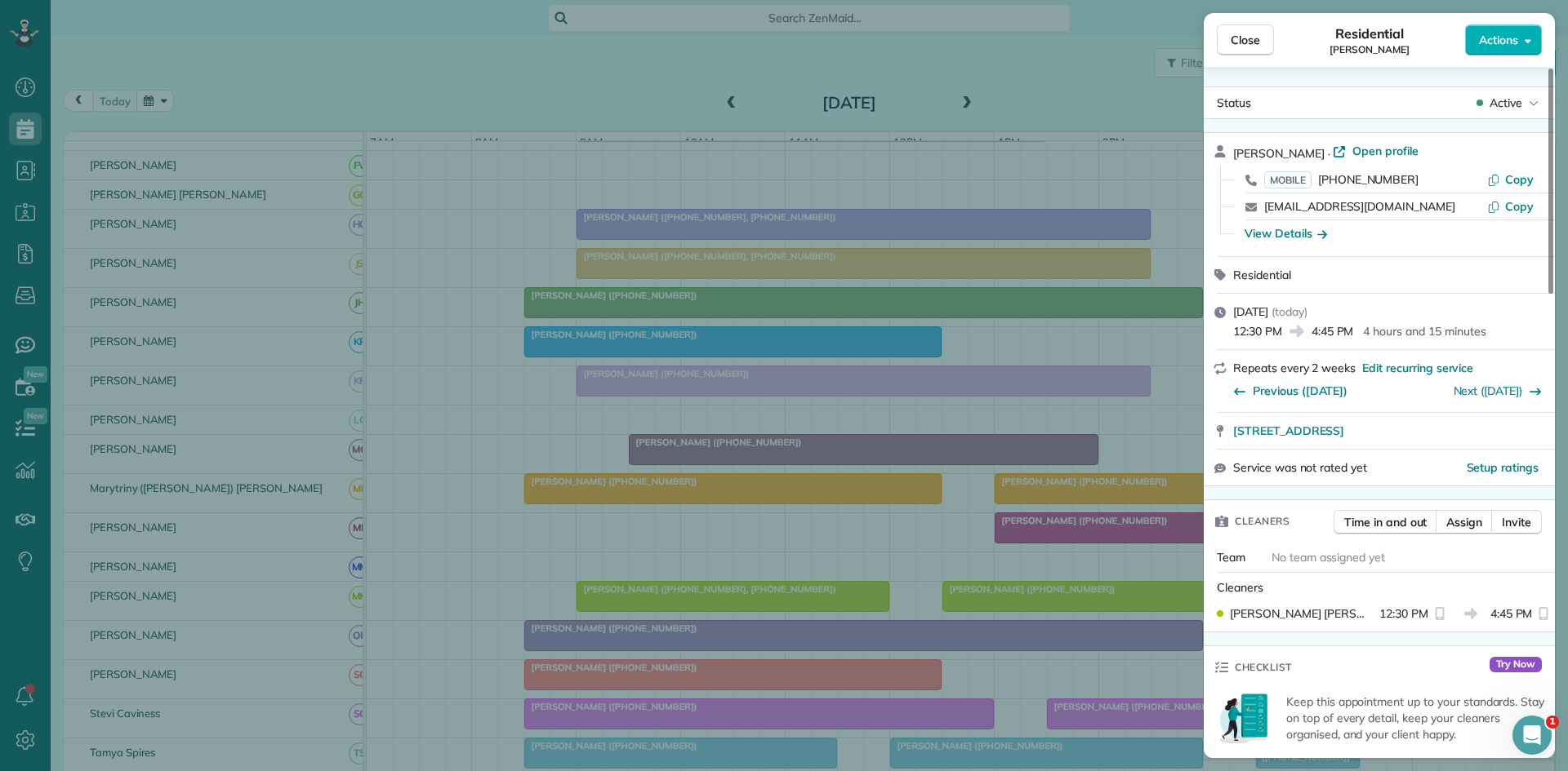
click at [927, 555] on div "Close Residential Kristie Lum Actions Status Active Kristie Lum · Open profile …" at bounding box center [784, 385] width 1568 height 771
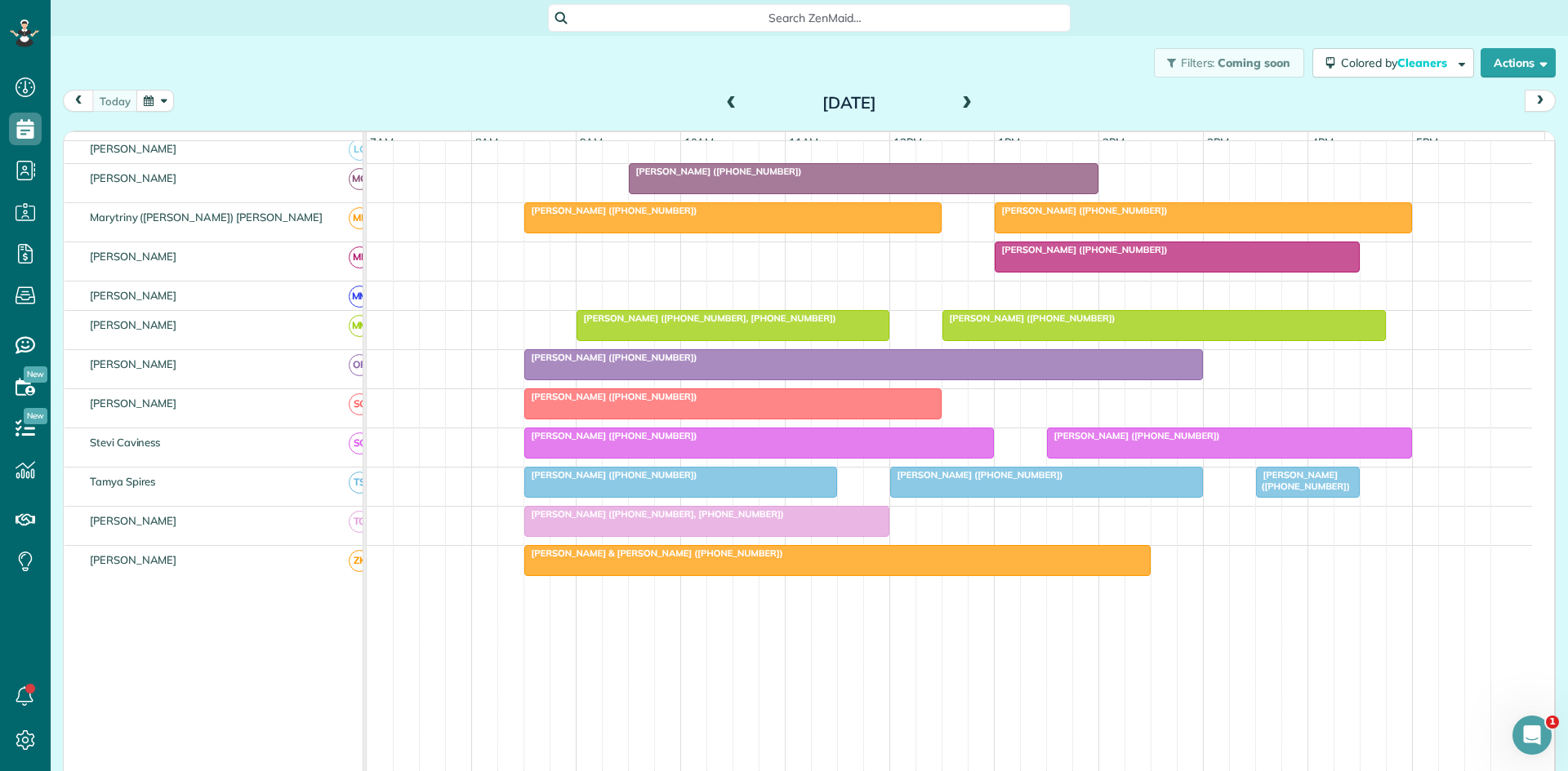
scroll to position [817, 0]
click at [1121, 441] on span "[PERSON_NAME] ([PHONE_NUMBER])" at bounding box center [1133, 434] width 175 height 11
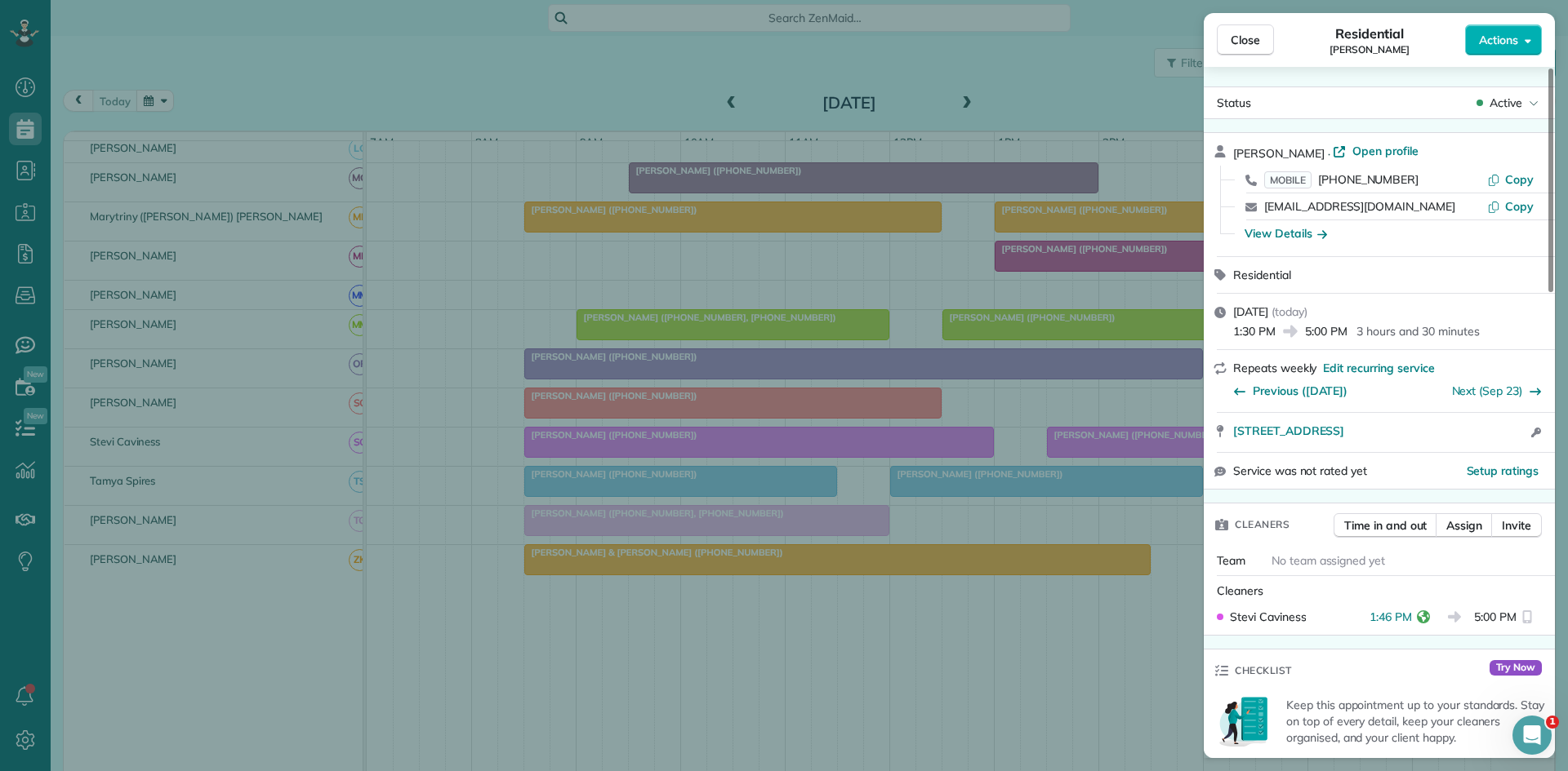
click at [1118, 445] on div "Close Residential Marianne Larios Actions Status Active Marianne Larios · Open …" at bounding box center [784, 385] width 1568 height 771
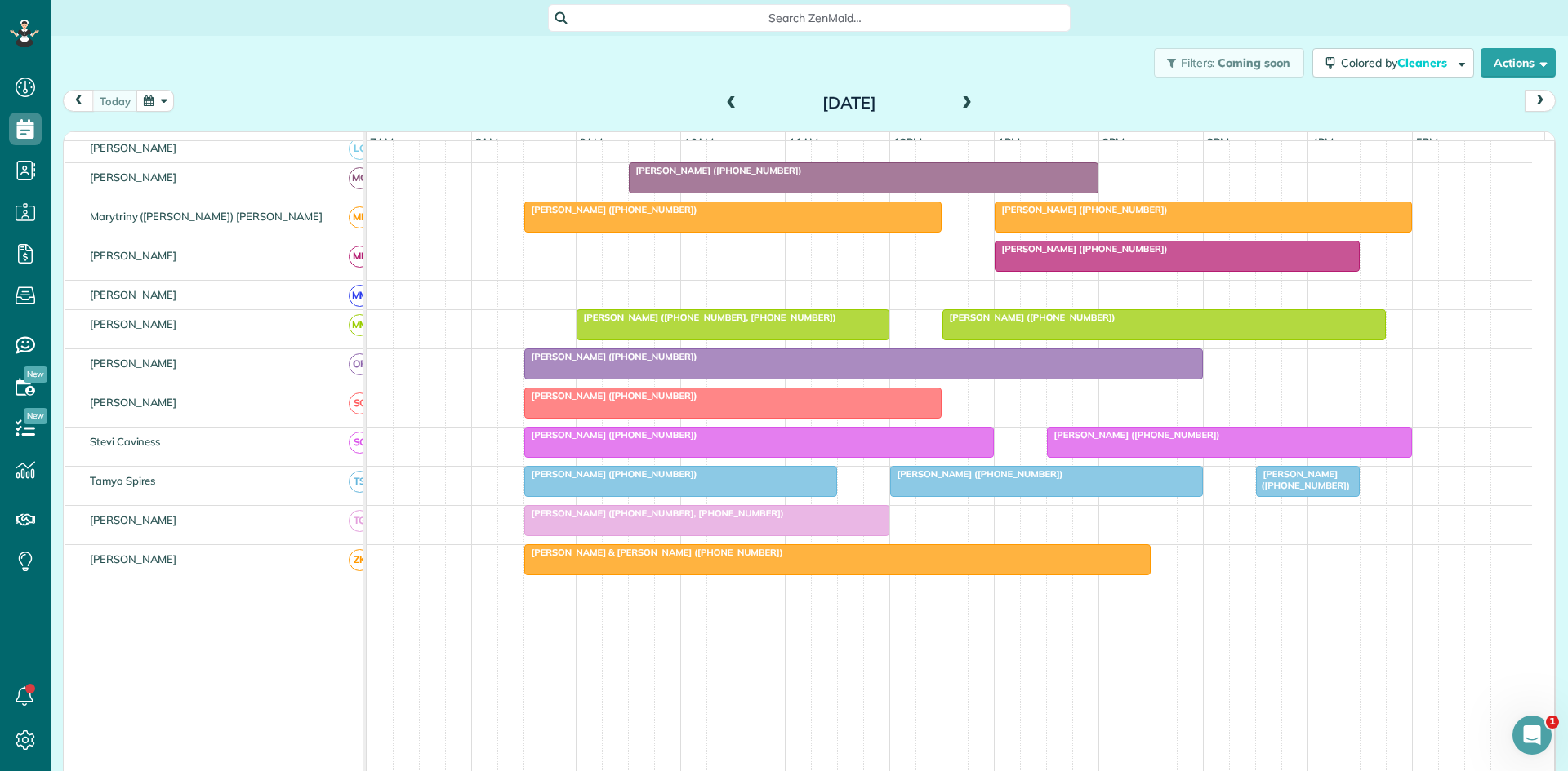
click at [1288, 489] on span "[PERSON_NAME] ([PHONE_NUMBER])" at bounding box center [1302, 480] width 96 height 23
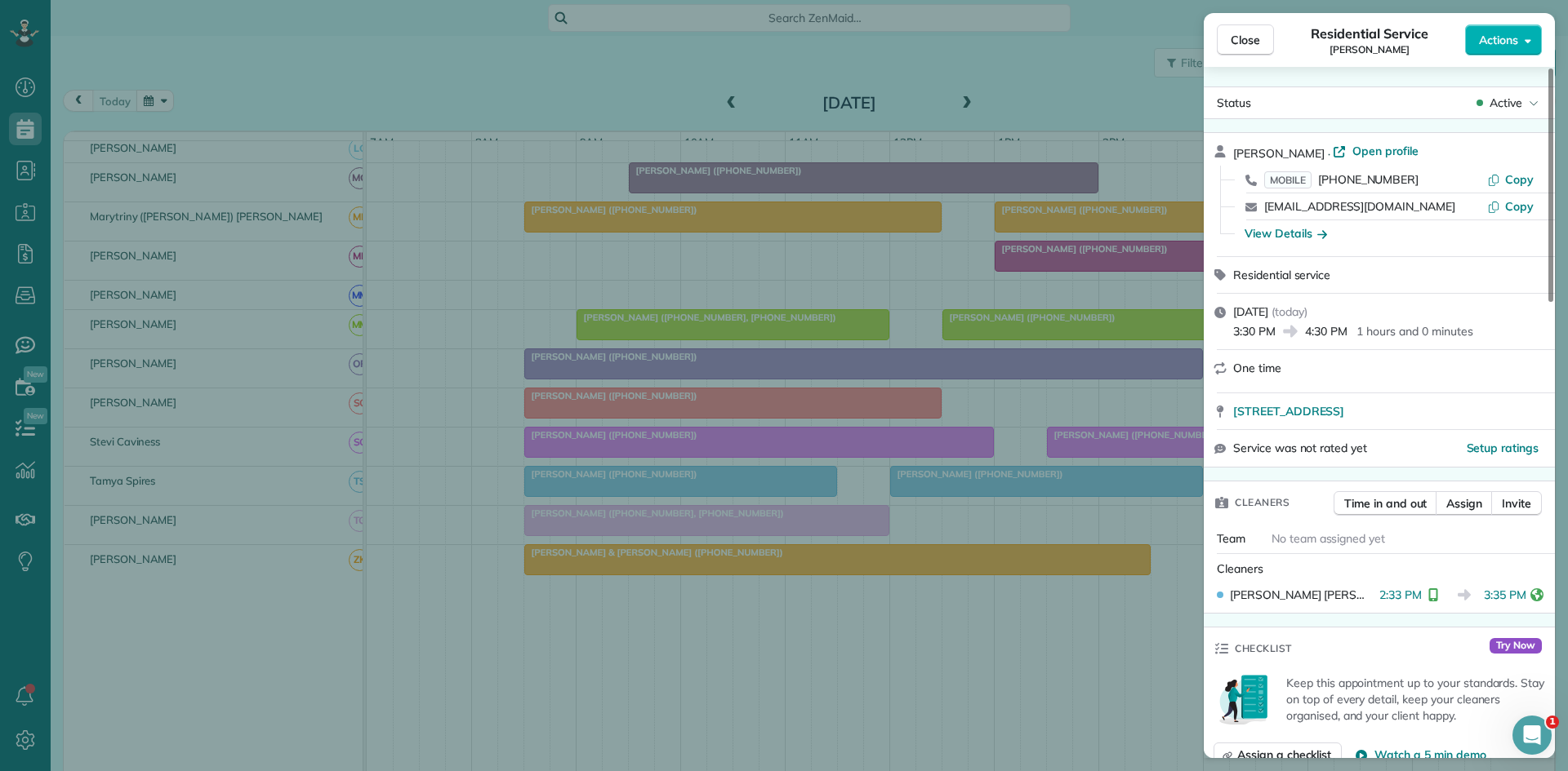
click at [1249, 32] on span "Close" at bounding box center [1245, 39] width 30 height 17
